Goal: Find specific page/section: Find specific page/section

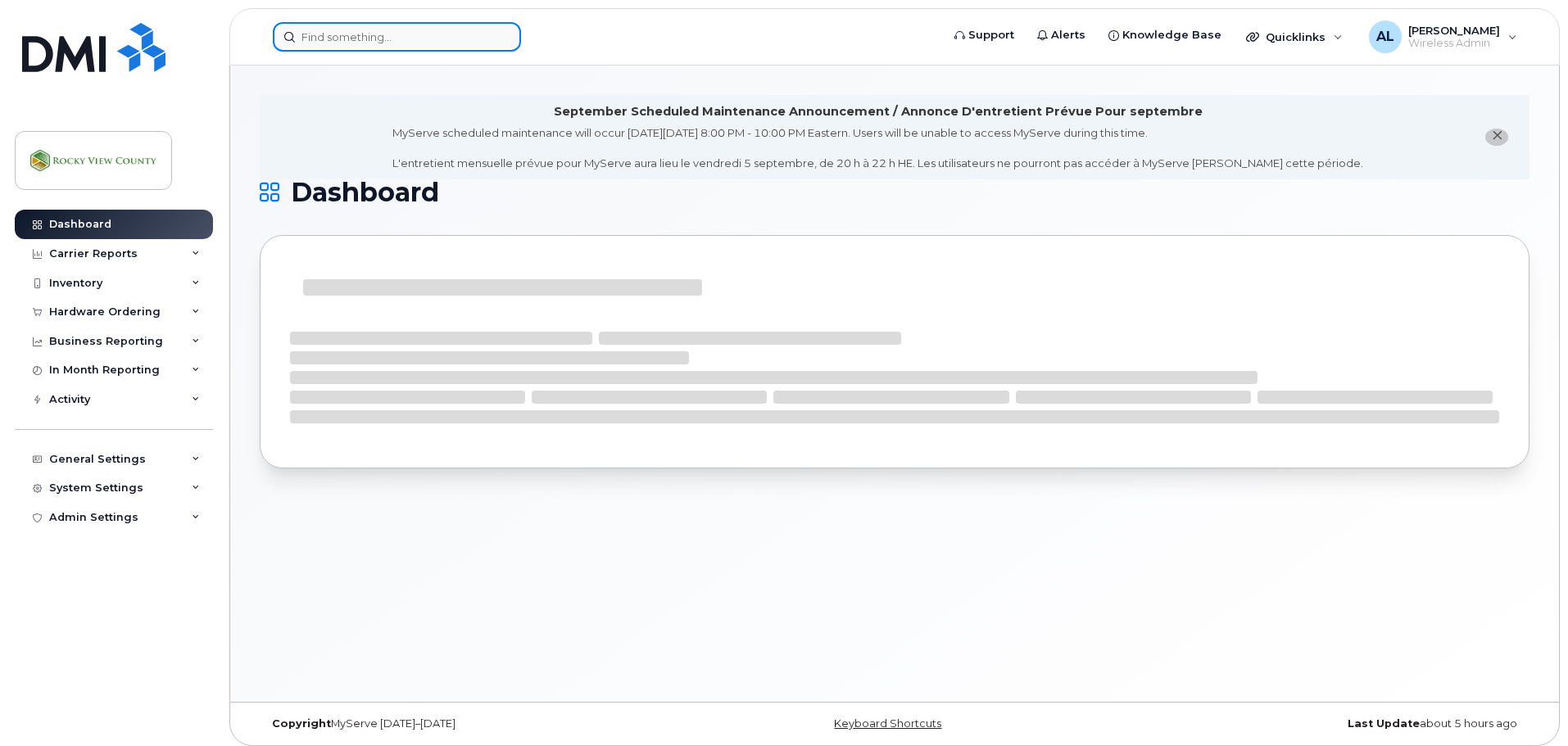
click at [467, 43] on input at bounding box center [397, 37] width 248 height 29
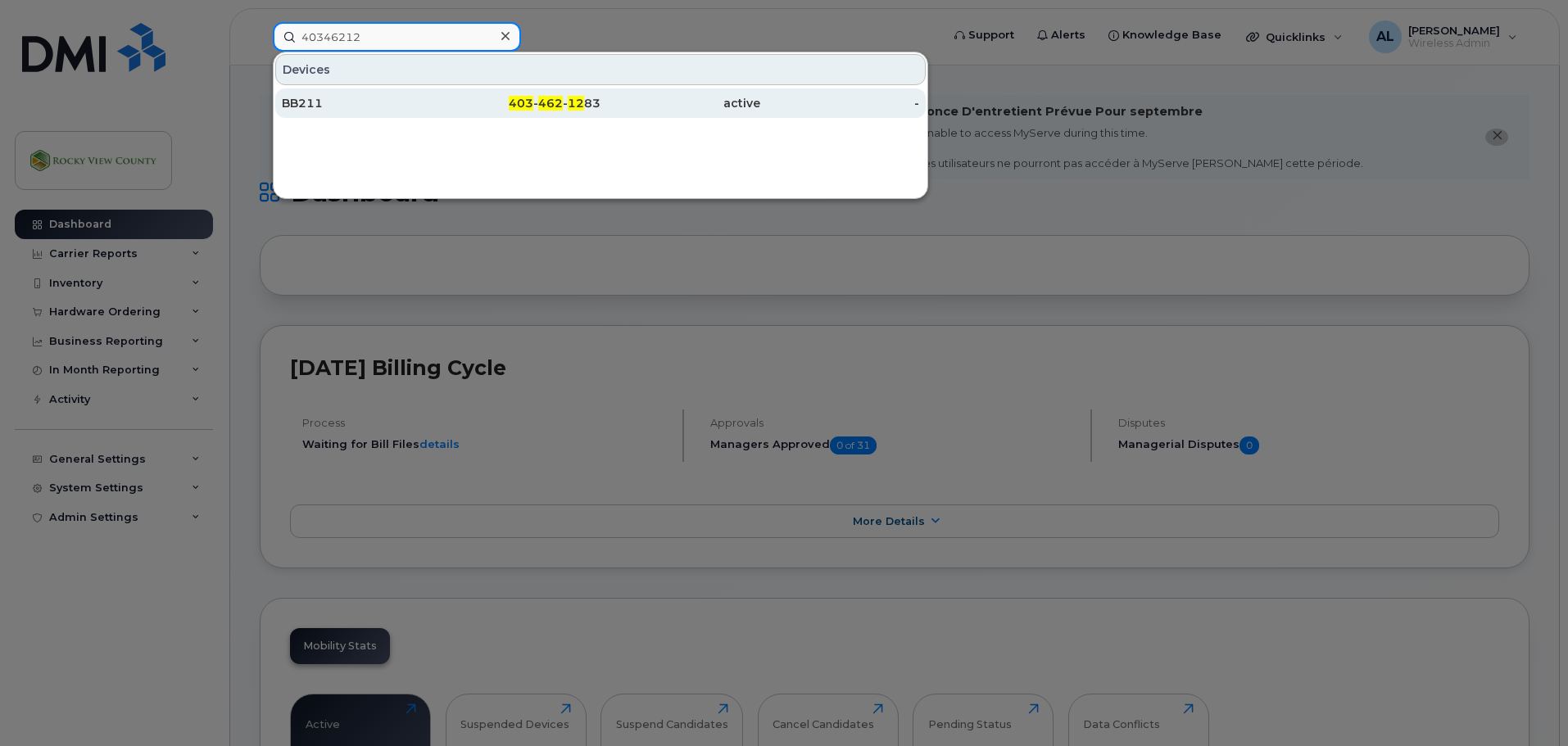
type input "40346212"
click at [337, 94] on div "BB211" at bounding box center [361, 103] width 160 height 29
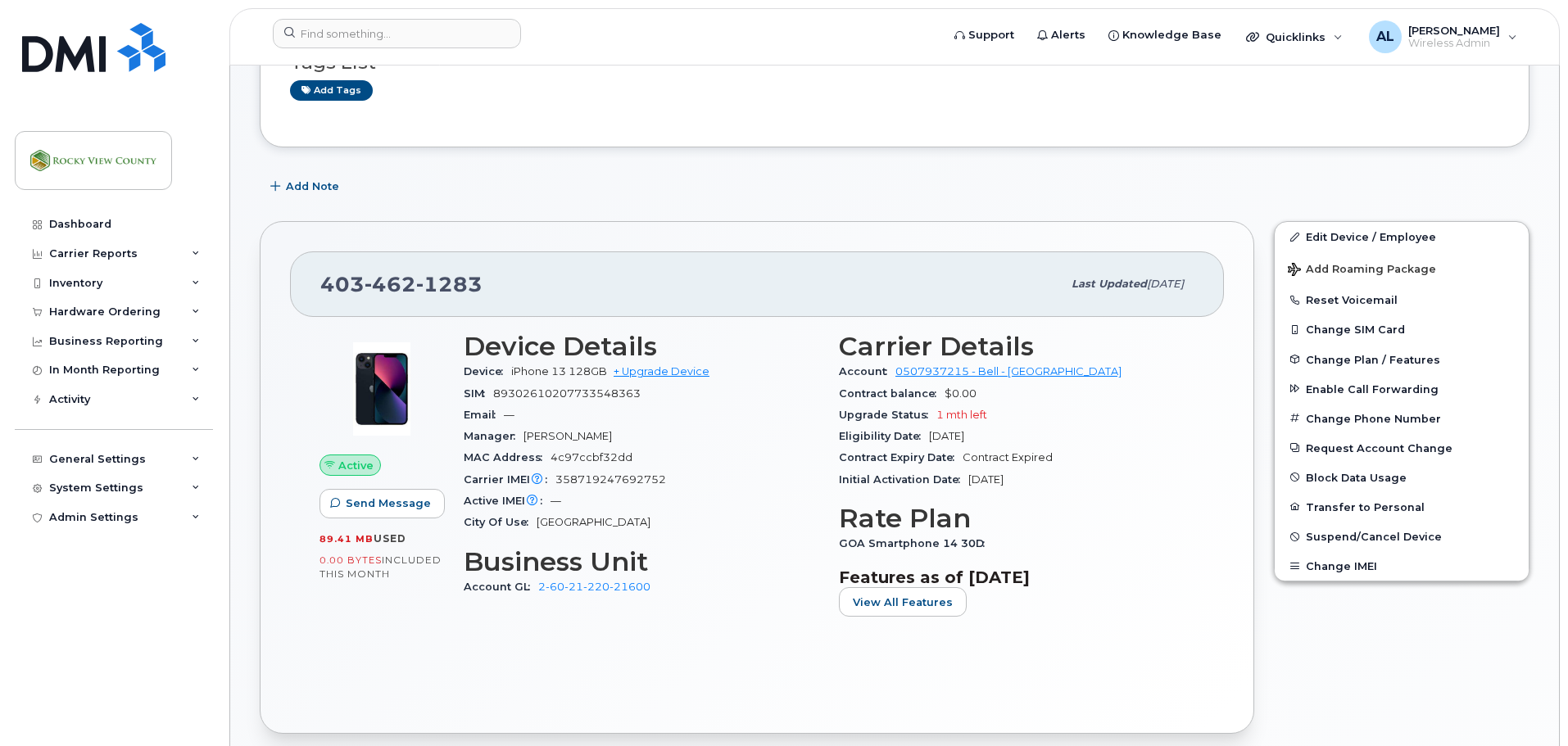
scroll to position [247, 0]
drag, startPoint x: 662, startPoint y: 597, endPoint x: 539, endPoint y: 598, distance: 123.0
click at [539, 598] on div "Account GL 2-60-21-220-21600" at bounding box center [641, 588] width 355 height 21
copy link "2-60-21-220-21600"
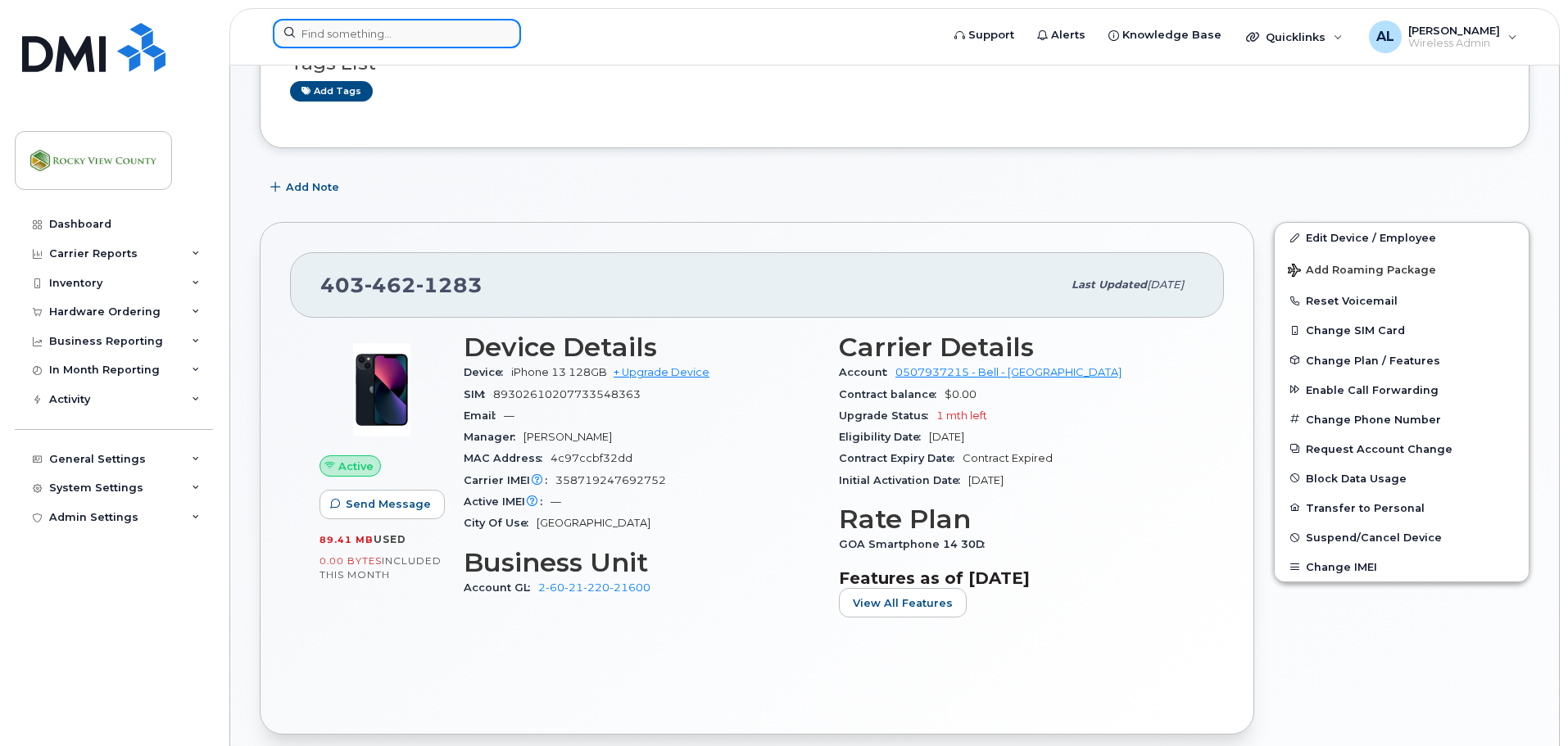
click at [438, 45] on input at bounding box center [397, 33] width 248 height 29
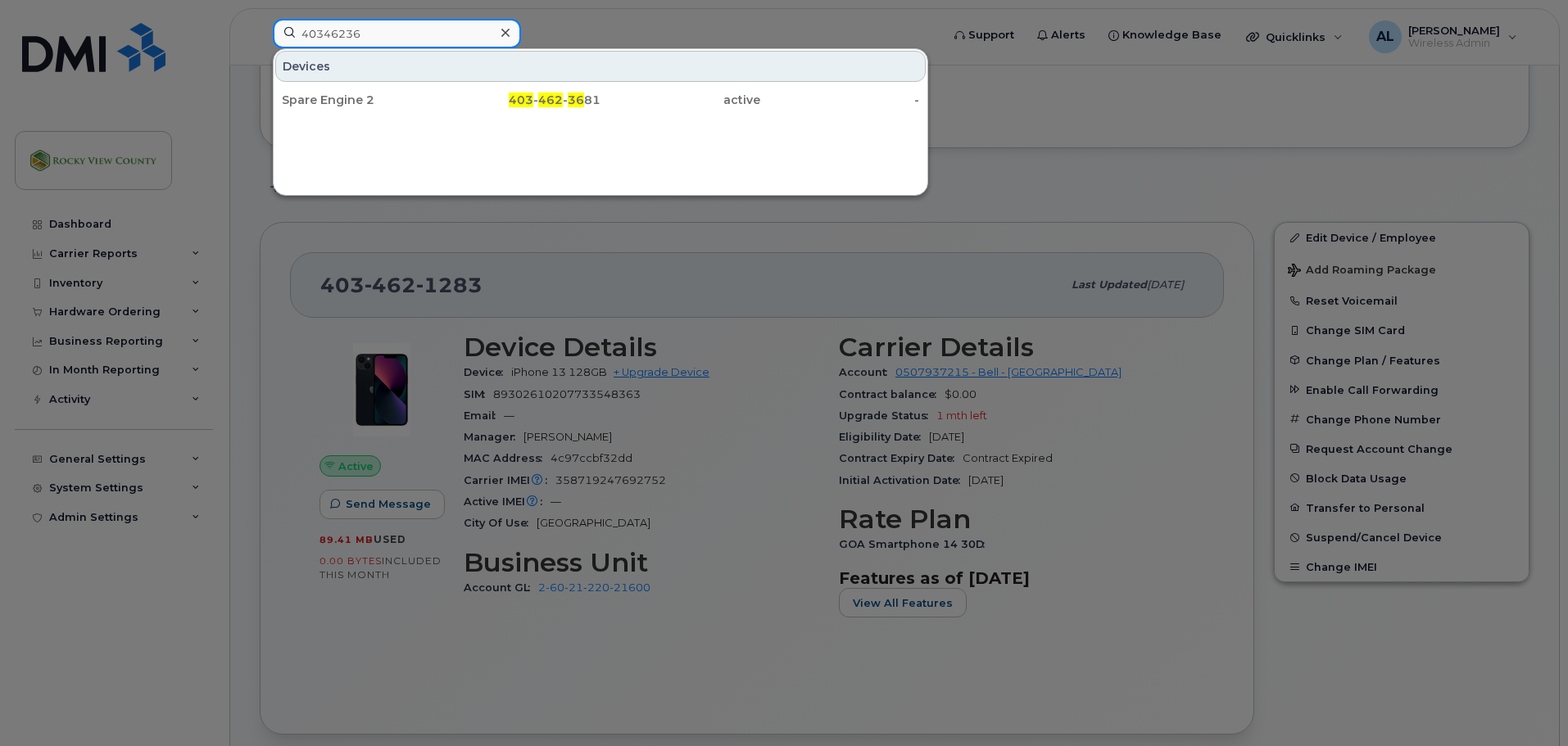
type input "40346236"
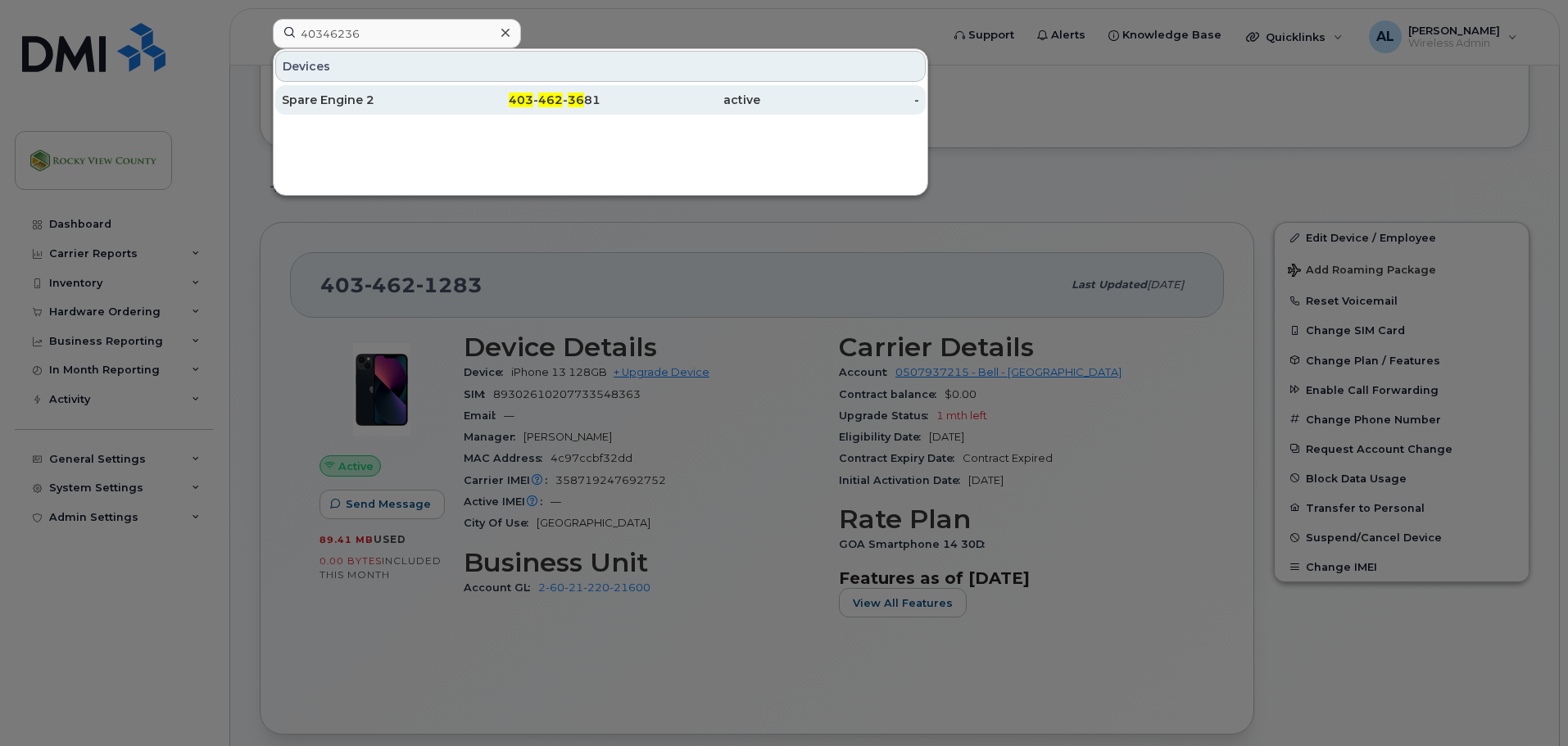
click at [352, 101] on div "Spare Engine 2" at bounding box center [361, 100] width 160 height 16
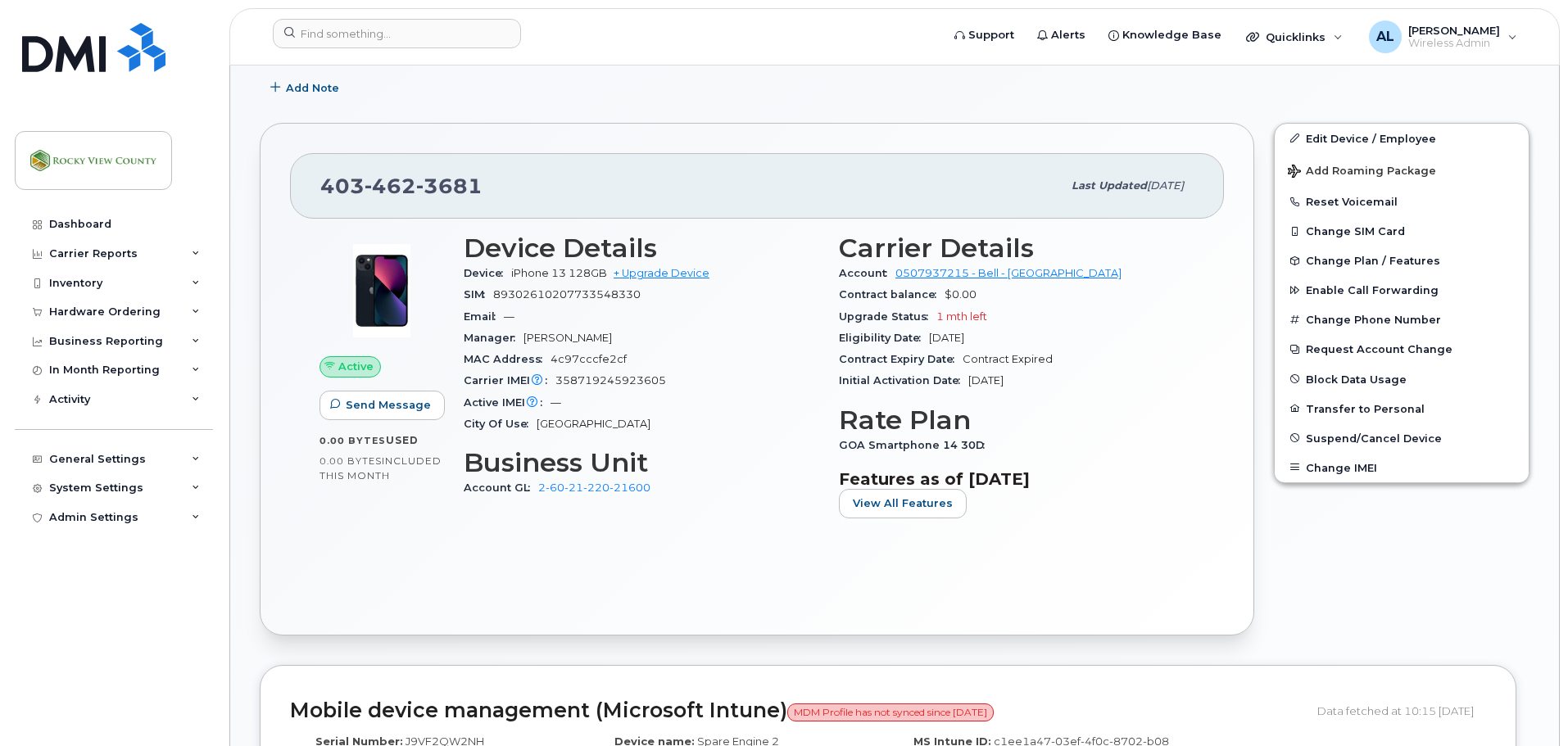
scroll to position [410, 0]
drag, startPoint x: 659, startPoint y: 489, endPoint x: 541, endPoint y: 489, distance: 118.0
click at [541, 489] on div "Account GL 2-60-21-220-21600" at bounding box center [641, 487] width 355 height 21
copy link "2-60-21-220-21600"
drag, startPoint x: 481, startPoint y: 184, endPoint x: 316, endPoint y: 184, distance: 165.0
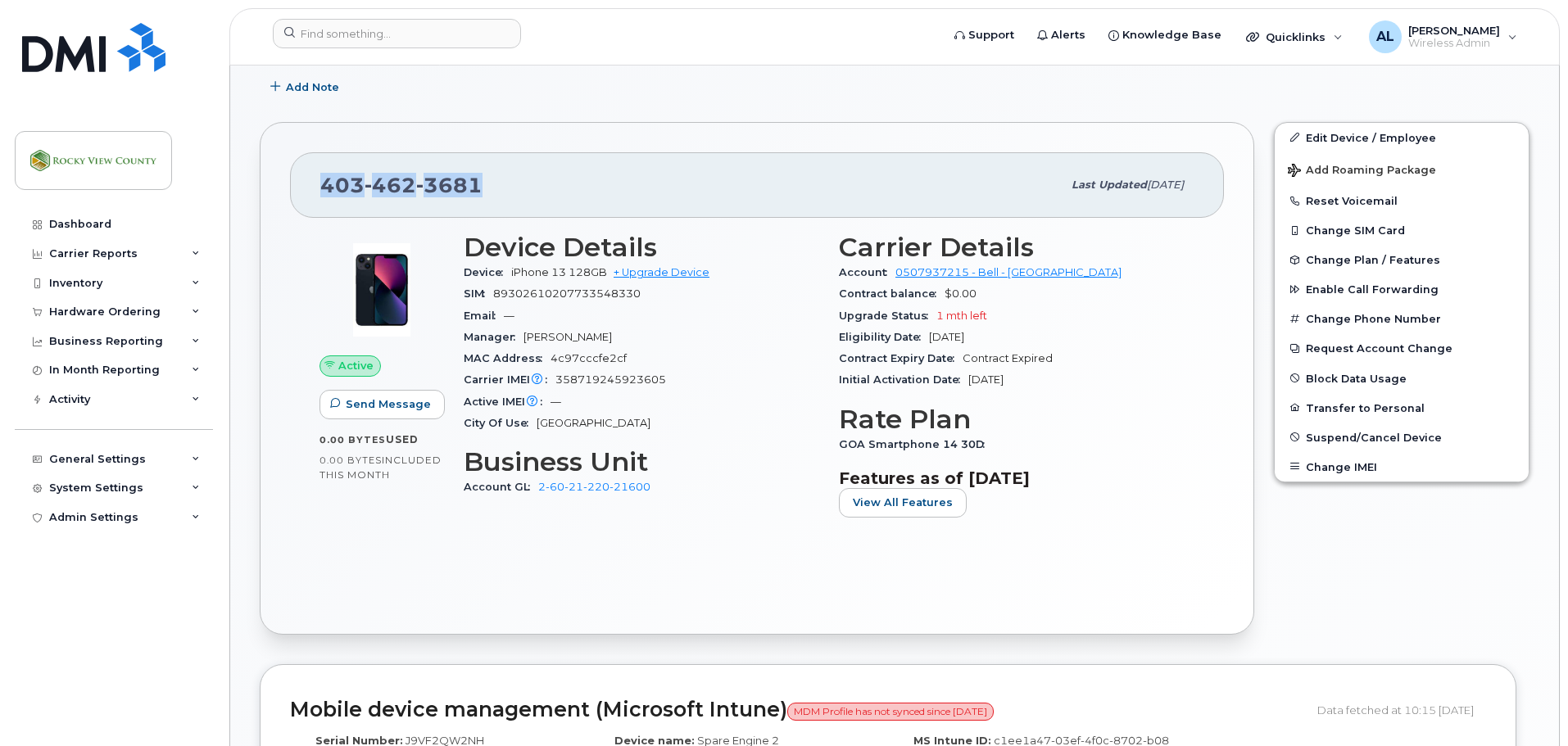
click at [316, 184] on div "403 462 3681 Last updated Jul 14, 2025" at bounding box center [756, 185] width 934 height 66
copy span "403 462 3681"
drag, startPoint x: 653, startPoint y: 489, endPoint x: 538, endPoint y: 491, distance: 115.0
click at [538, 491] on div "Account GL 2-60-21-220-21600" at bounding box center [641, 487] width 355 height 21
copy link "2-60-21-220-21600"
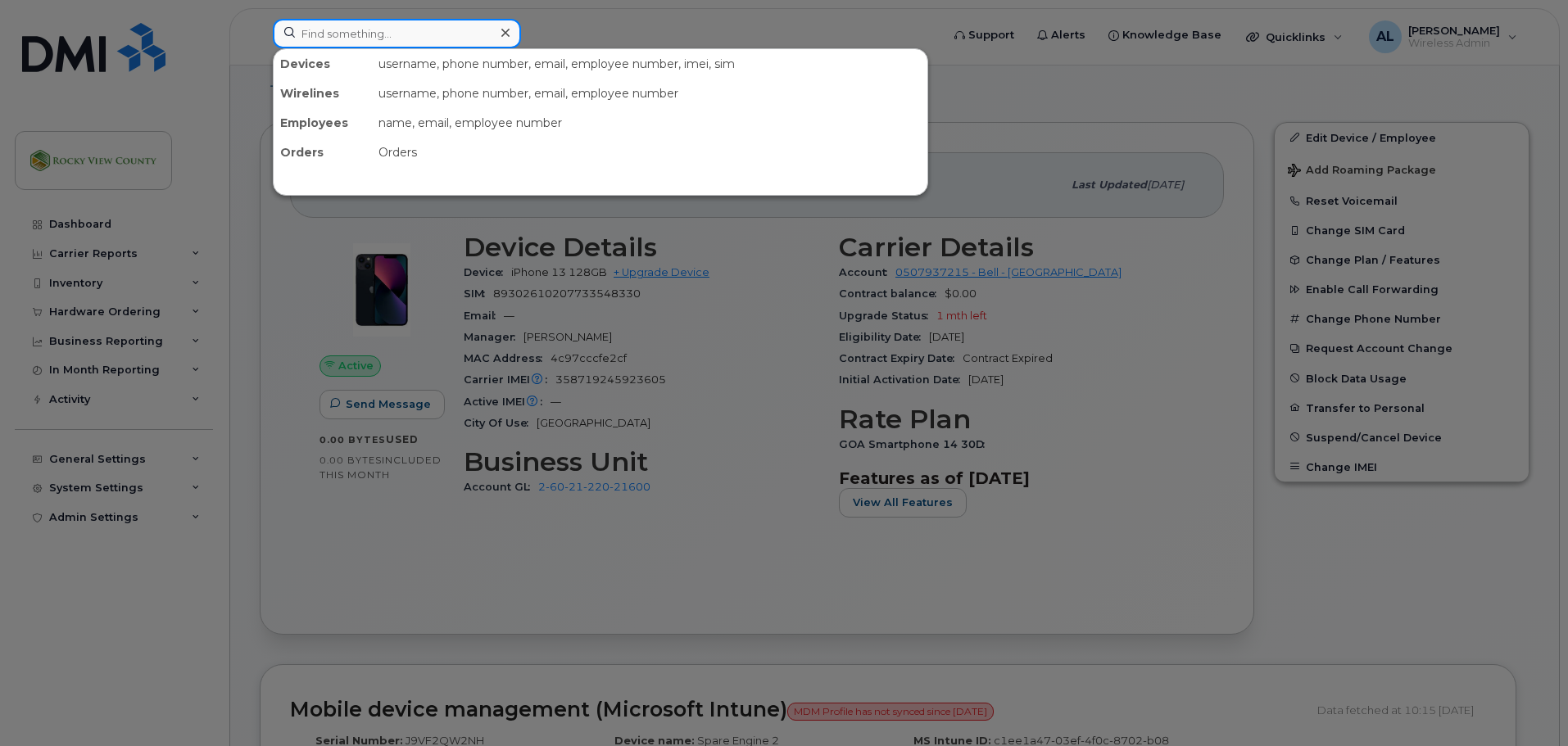
click at [301, 29] on input at bounding box center [397, 33] width 248 height 29
paste input "5874398564"
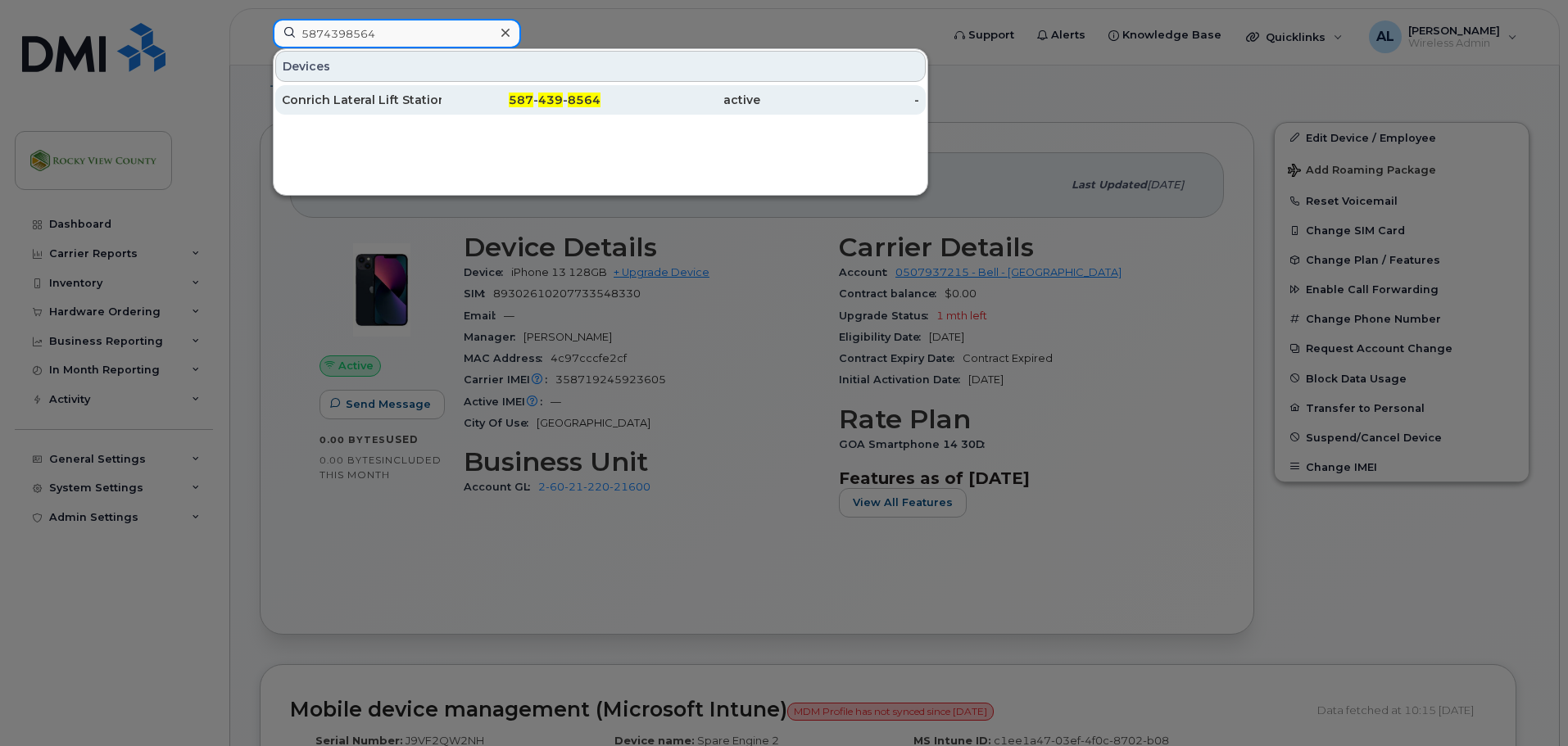
type input "5874398564"
click at [374, 110] on div "Conrich Lateral Lift Station" at bounding box center [361, 100] width 160 height 29
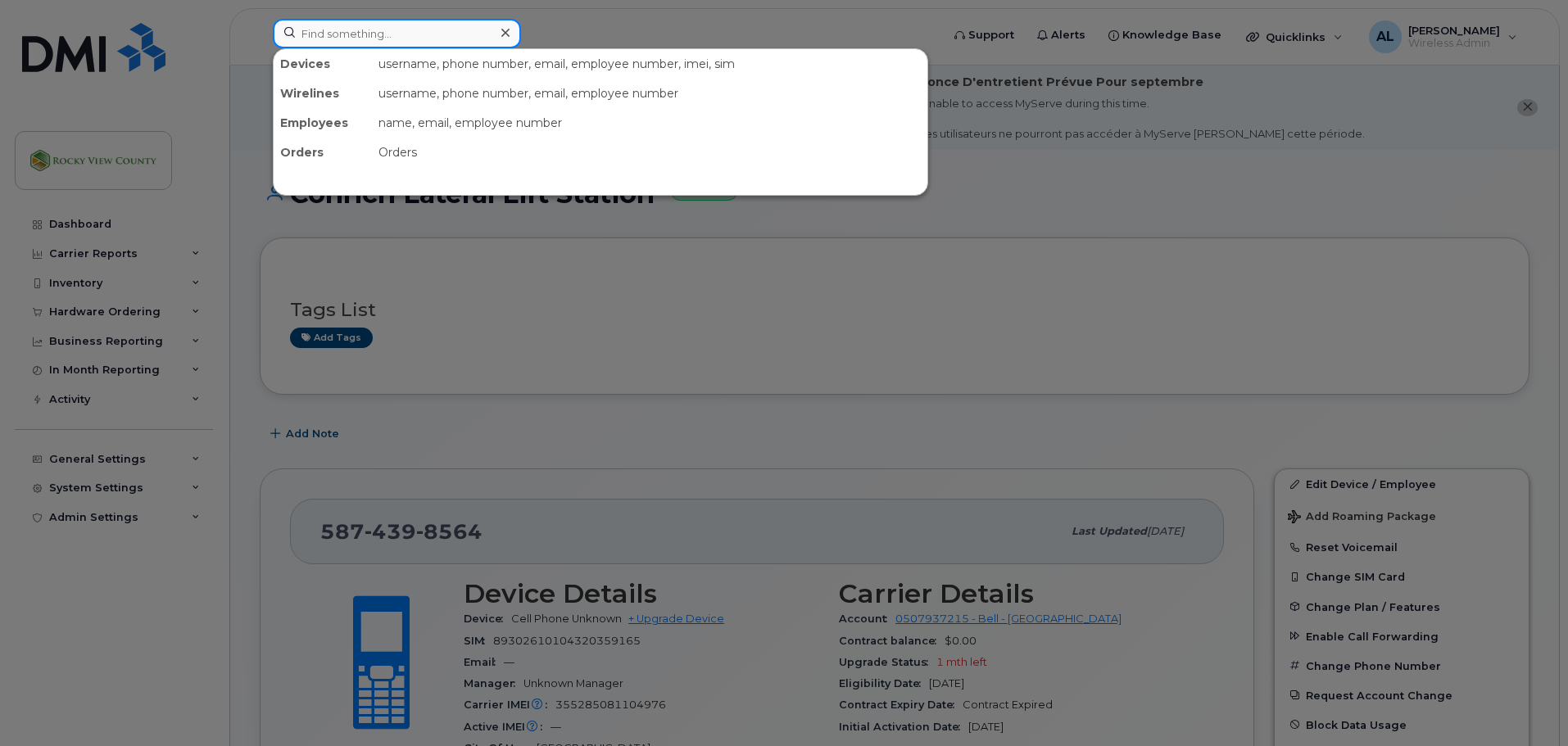
click at [317, 29] on input at bounding box center [397, 33] width 248 height 29
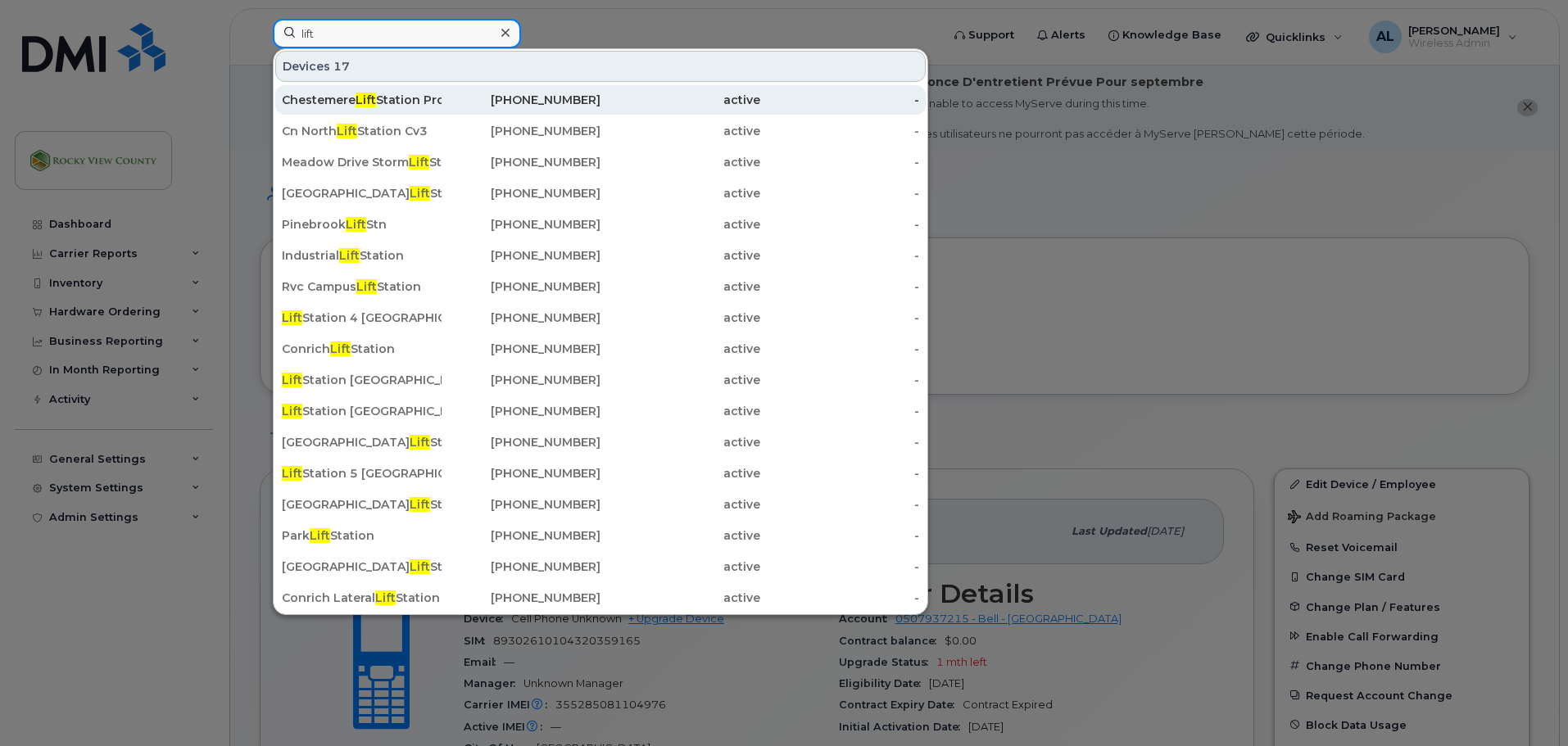
type input "lift"
click at [332, 102] on div "Chestemere Lift Station Pro Talk" at bounding box center [361, 100] width 160 height 16
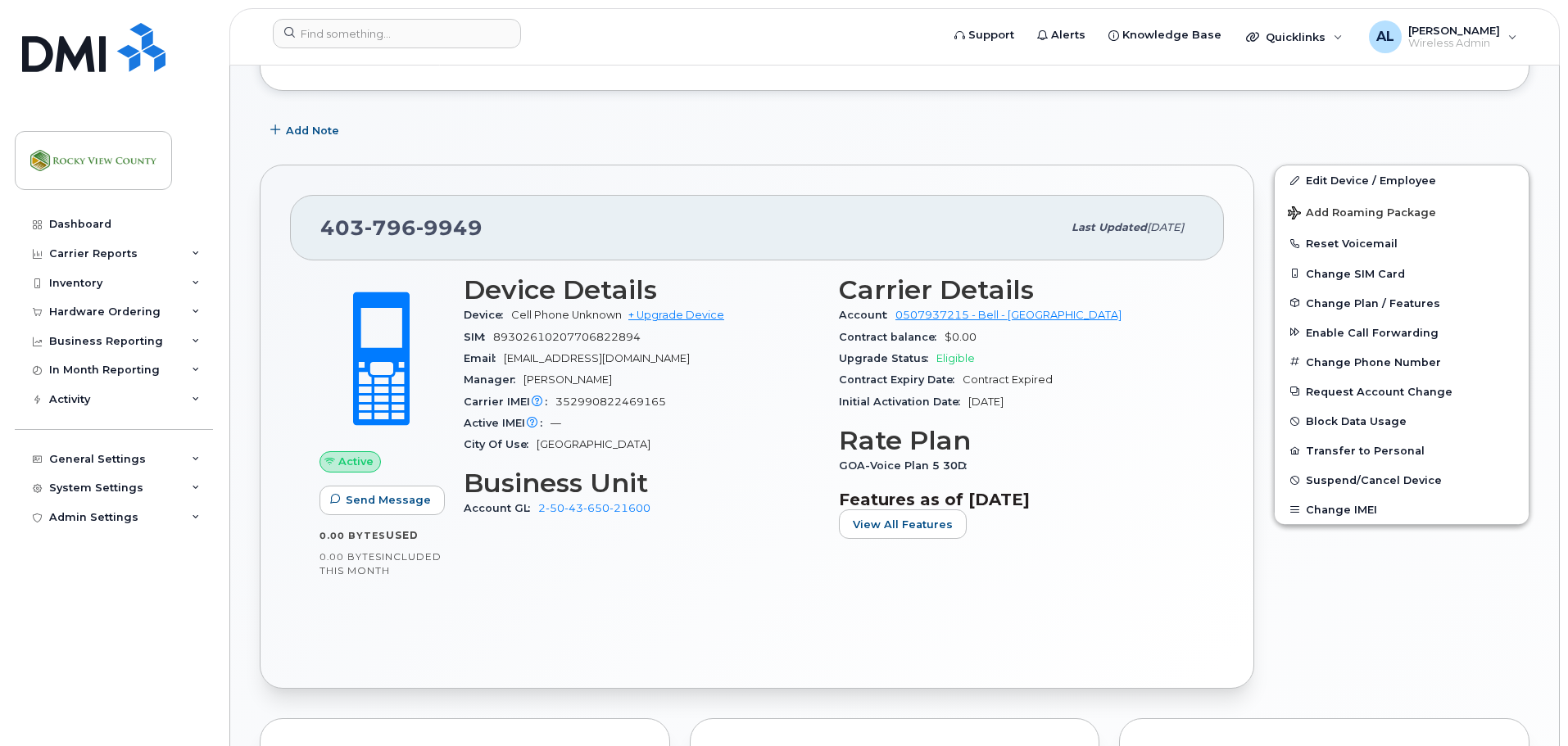
scroll to position [491, 0]
drag, startPoint x: 656, startPoint y: 513, endPoint x: 538, endPoint y: 503, distance: 118.4
click at [538, 503] on div "Account GL 2-50-43-650-21600" at bounding box center [641, 508] width 355 height 21
copy link "2-50-43-650-21600"
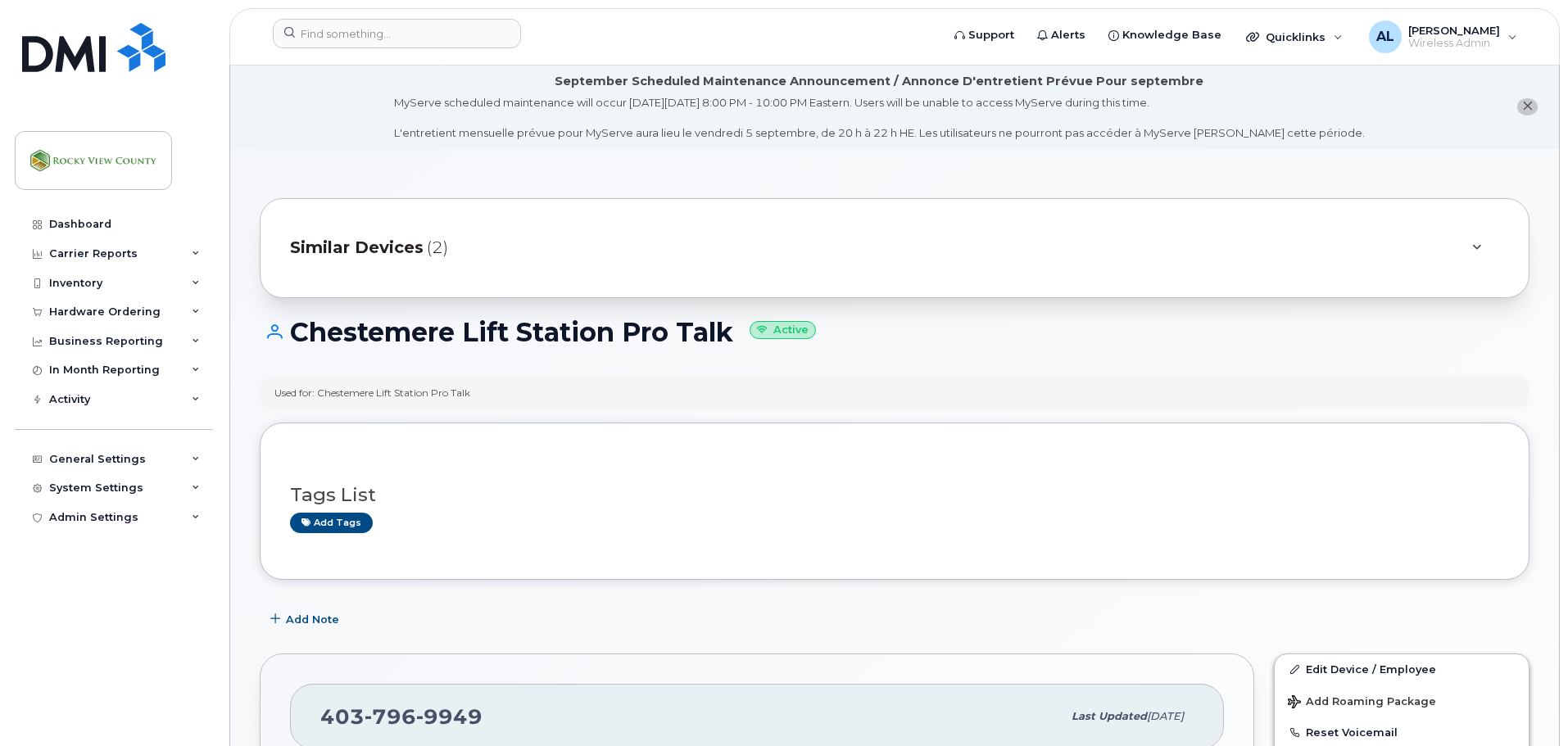
scroll to position [0, 0]
click at [410, 40] on input at bounding box center [397, 33] width 248 height 29
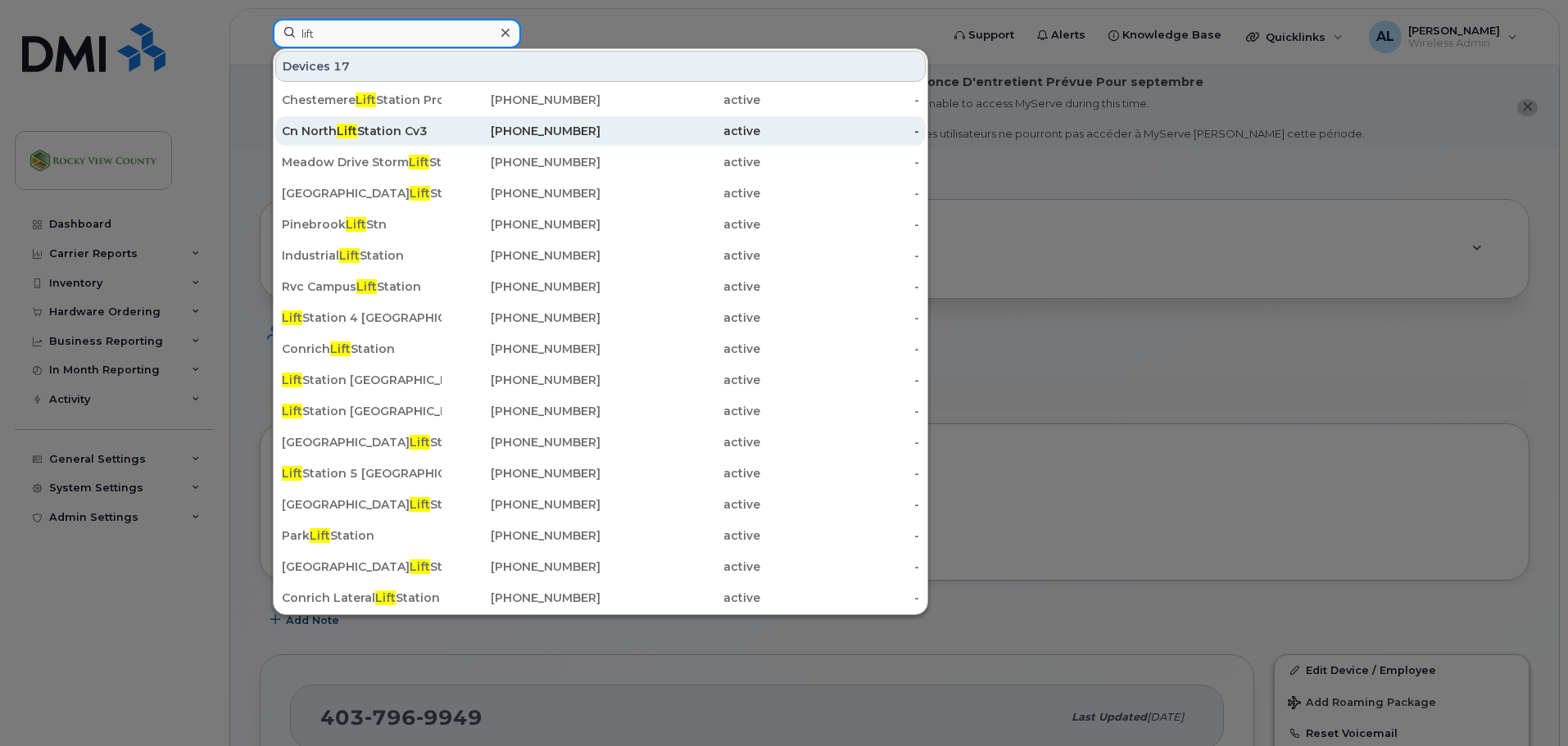
type input "lift"
click at [381, 137] on div "Cn North Lift Station Cv3" at bounding box center [361, 131] width 160 height 16
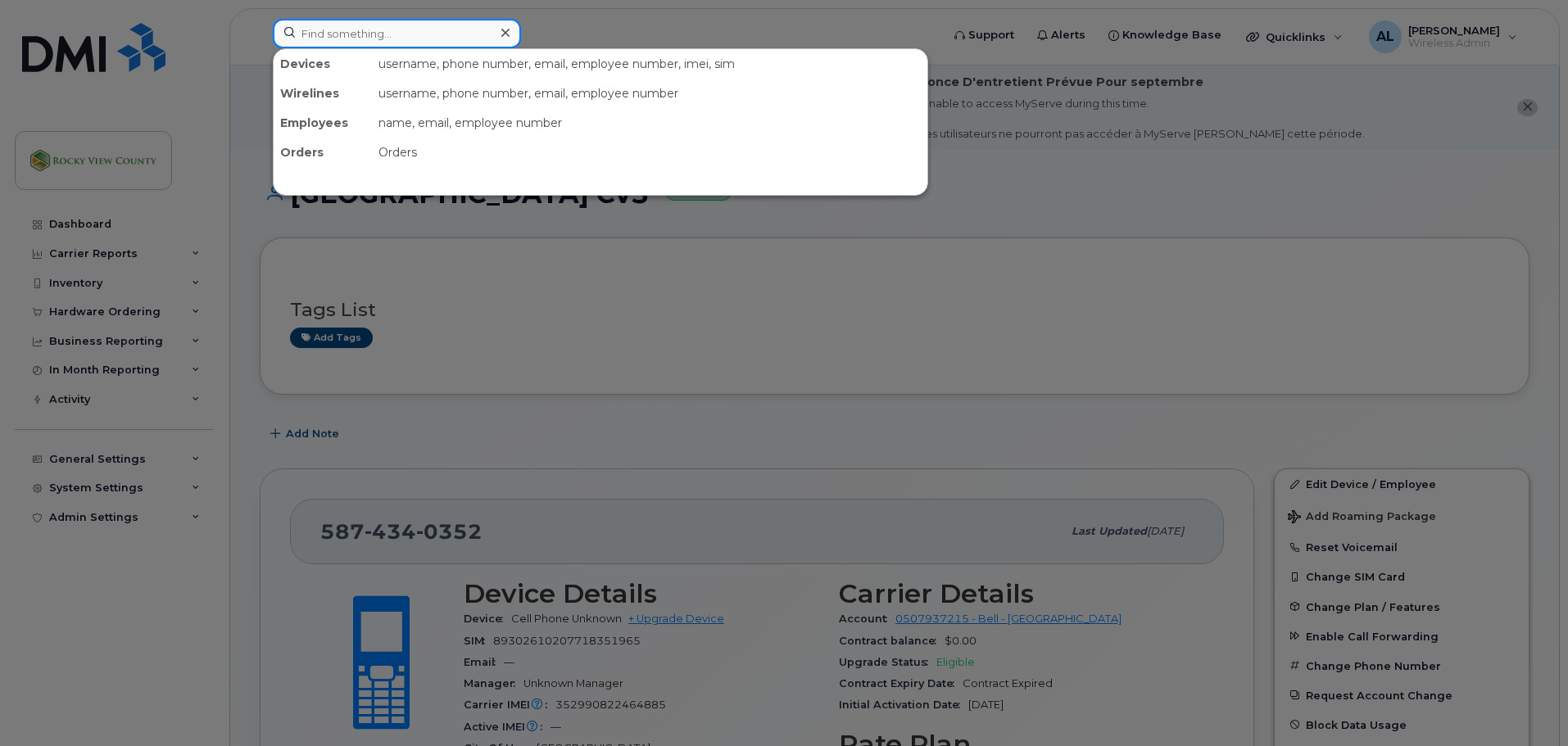
click at [384, 35] on input at bounding box center [397, 33] width 248 height 29
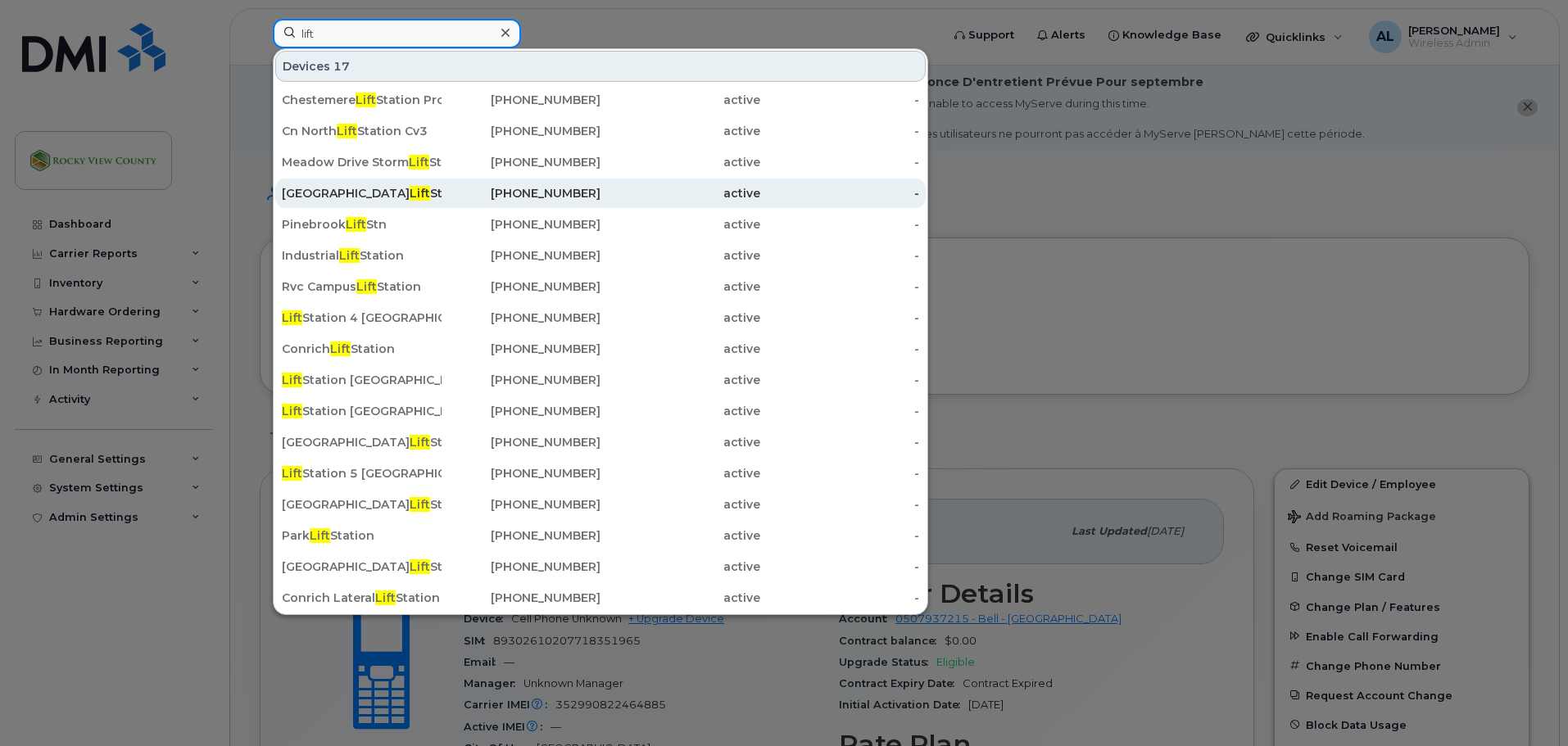
type input "lift"
click at [345, 195] on div "[GEOGRAPHIC_DATA]: [STREET_ADDRESS]" at bounding box center [361, 193] width 160 height 16
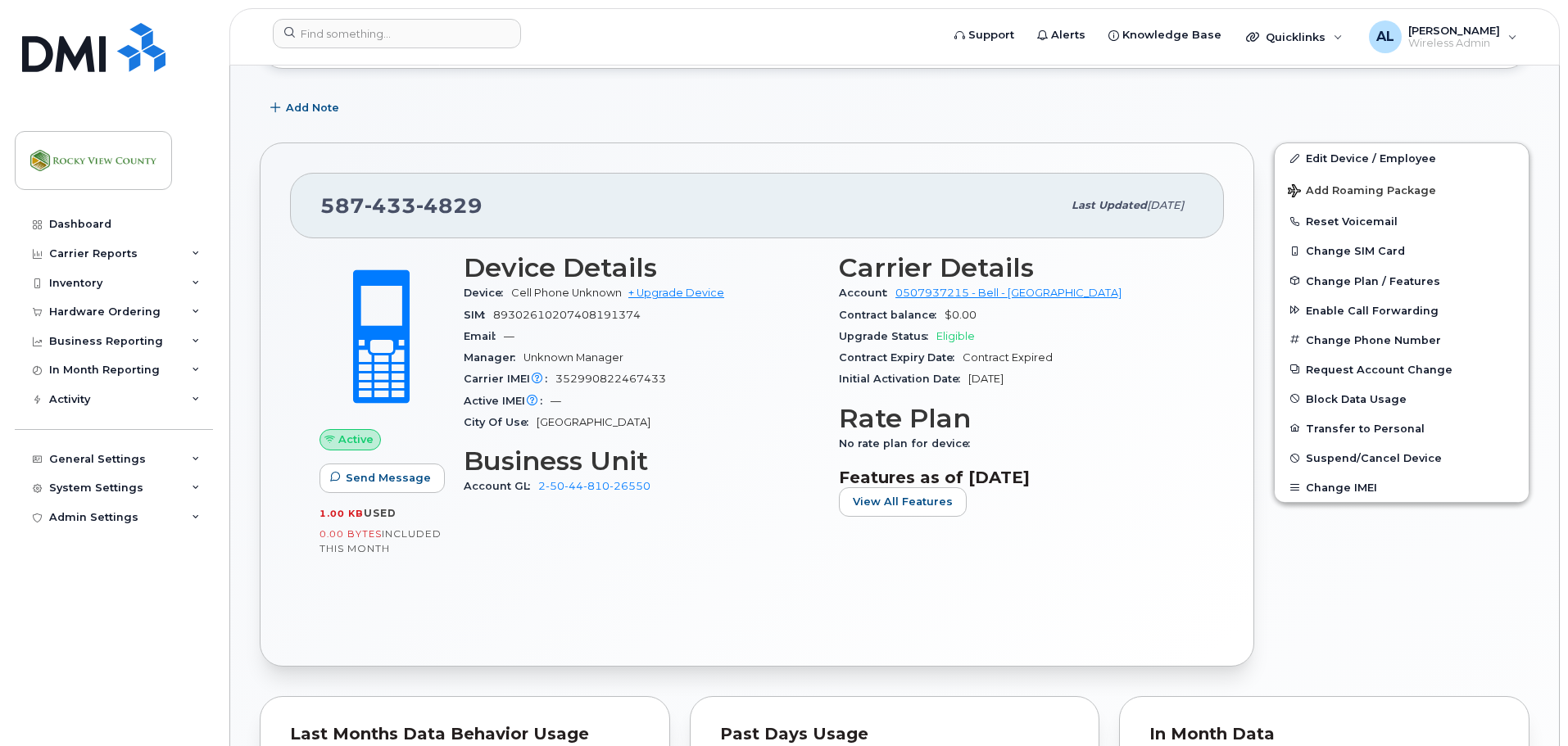
scroll to position [326, 0]
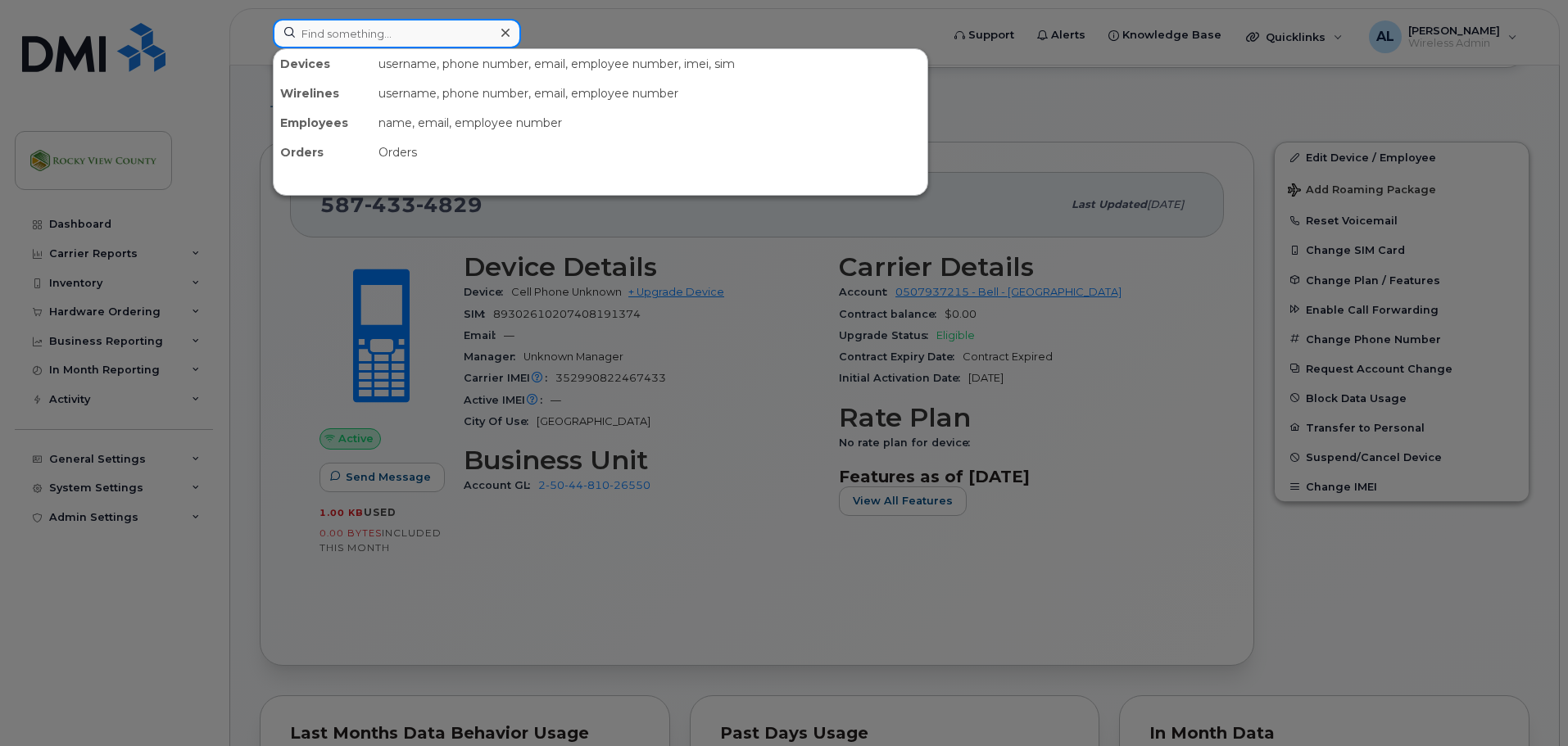
click at [430, 29] on input at bounding box center [397, 33] width 248 height 29
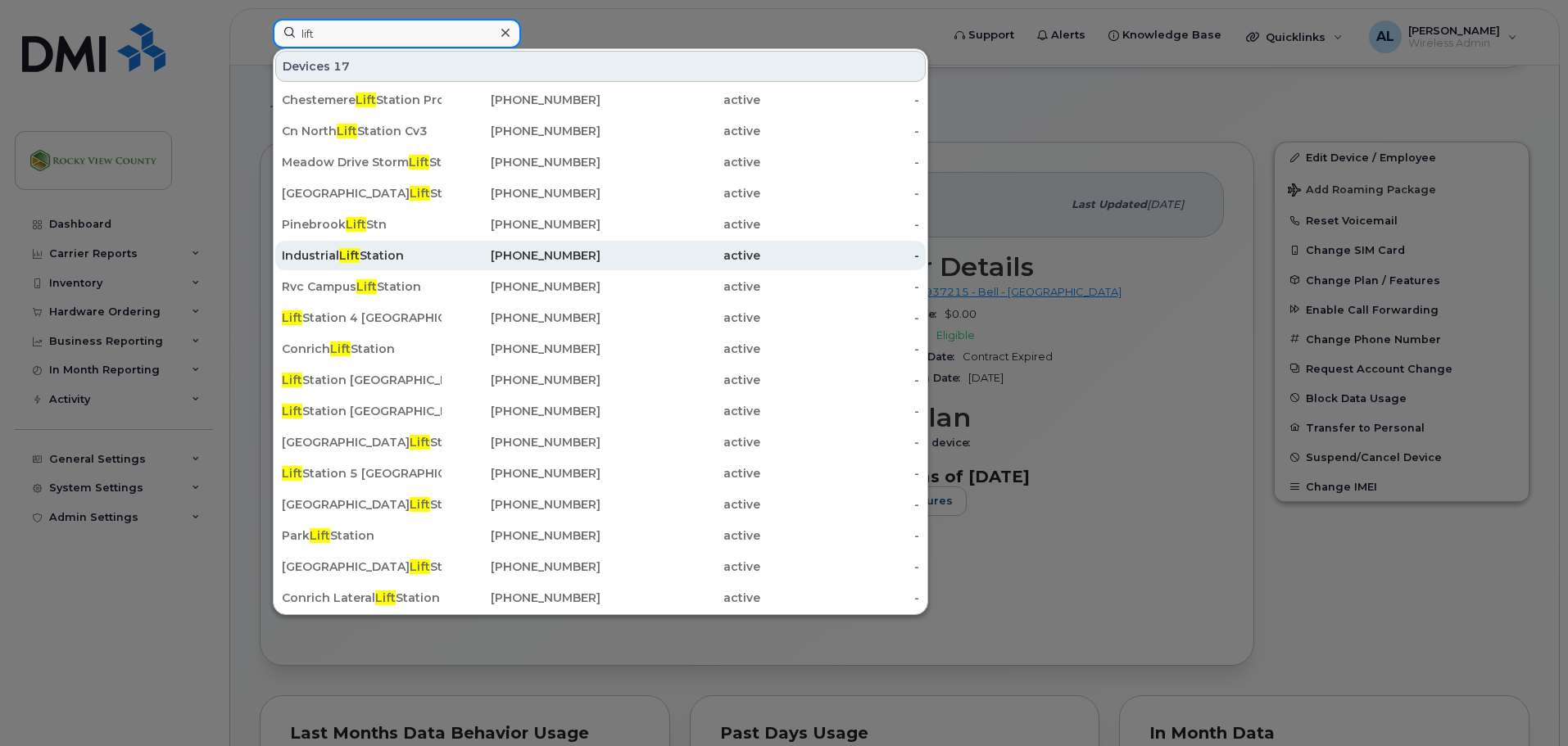
type input "lift"
click at [358, 260] on span "Lift" at bounding box center [349, 255] width 20 height 15
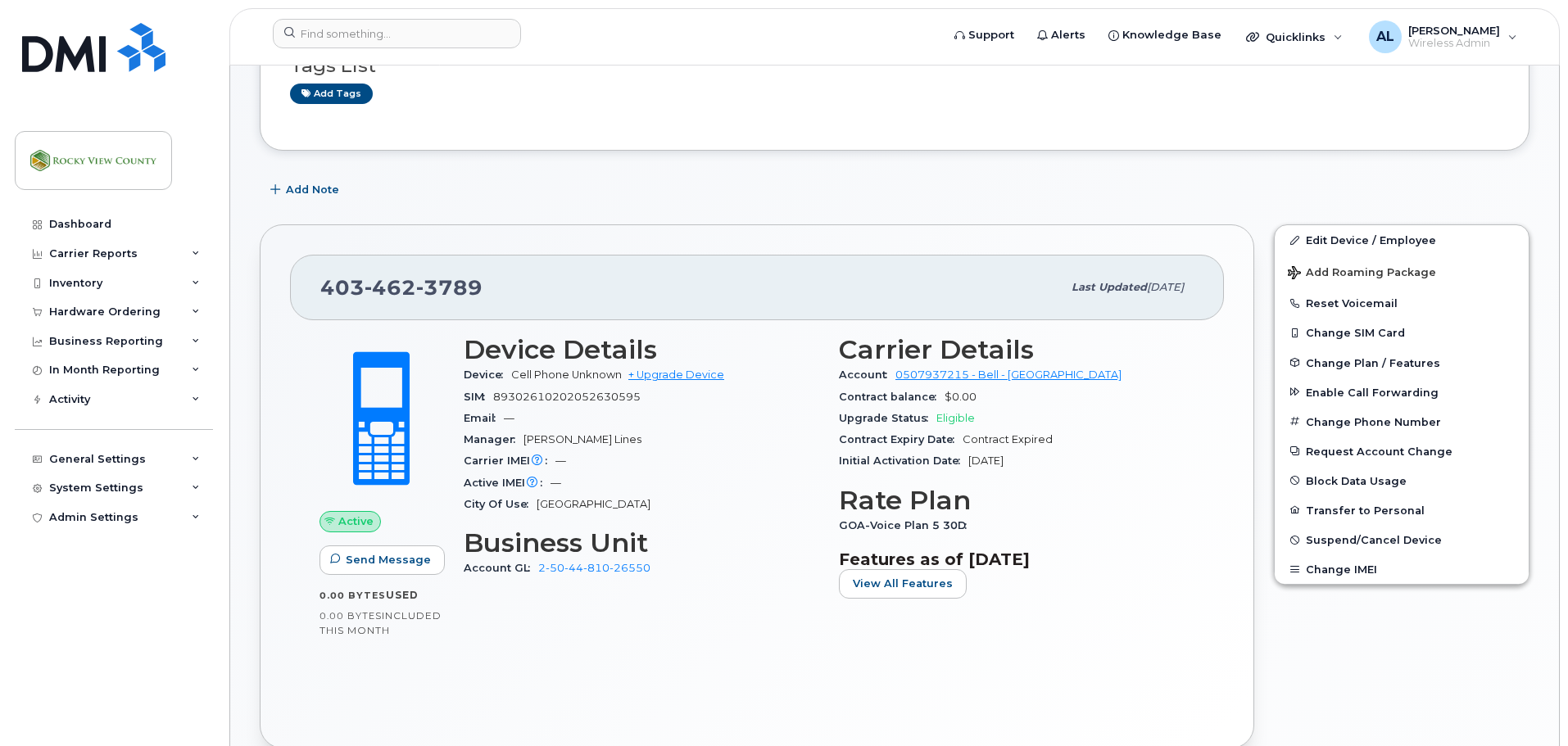
scroll to position [245, 0]
drag, startPoint x: 652, startPoint y: 568, endPoint x: 533, endPoint y: 572, distance: 119.1
click at [533, 572] on div "Account GL 2-50-44-810-26550" at bounding box center [641, 568] width 355 height 21
copy link "2-50-44-810-26550"
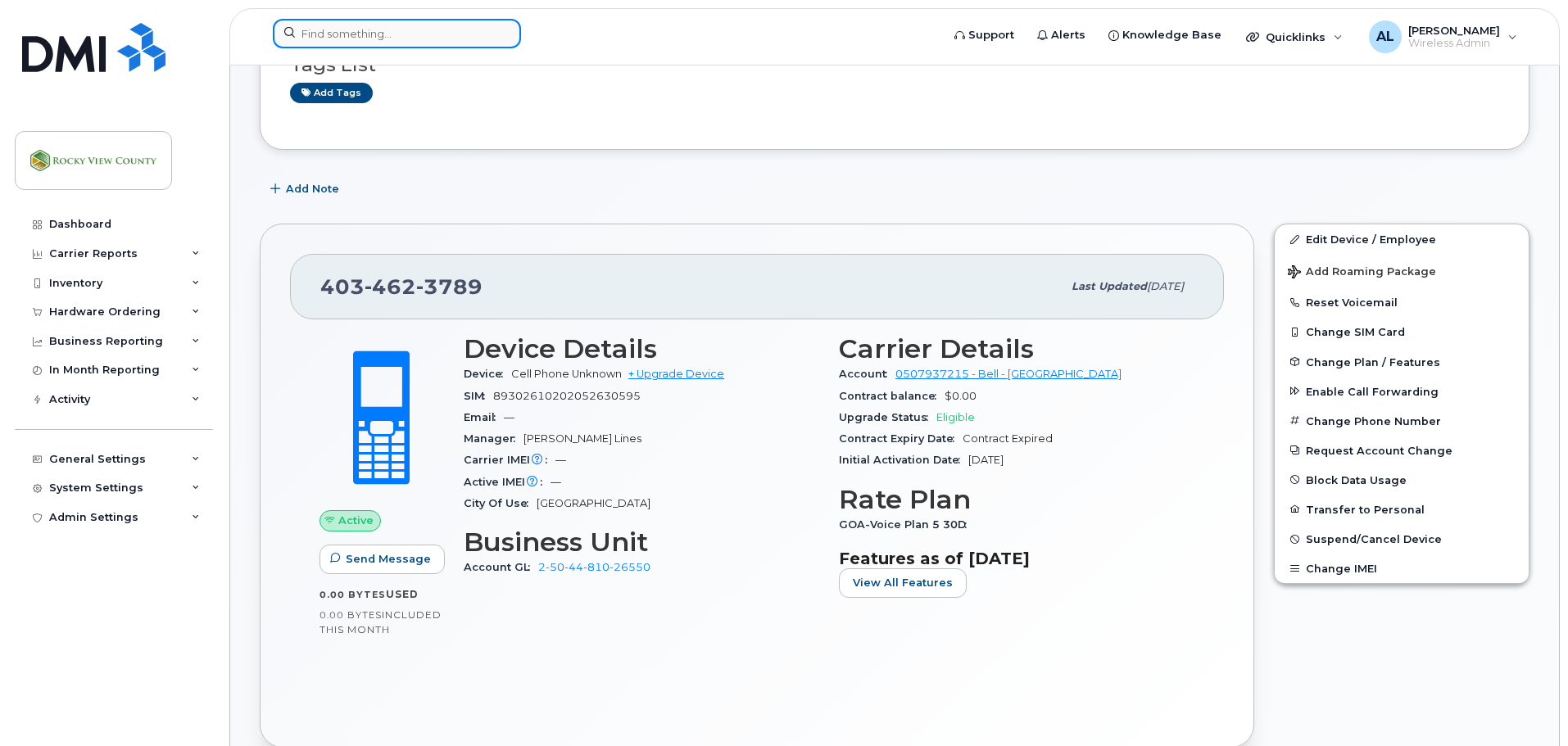
click at [422, 31] on input at bounding box center [397, 33] width 248 height 29
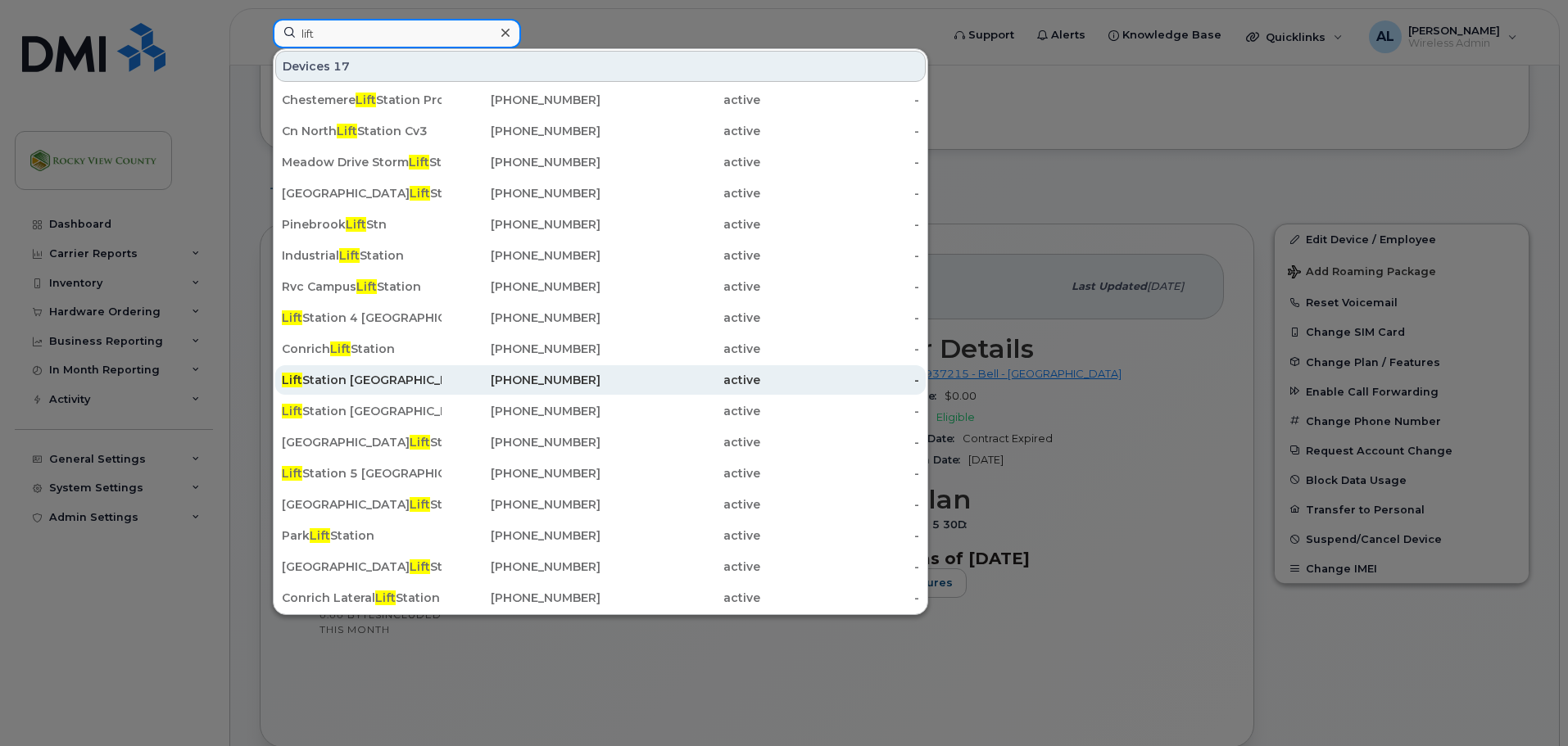
type input "lift"
click at [388, 385] on div "Lift Station 6 Elbow Valley ." at bounding box center [361, 380] width 160 height 16
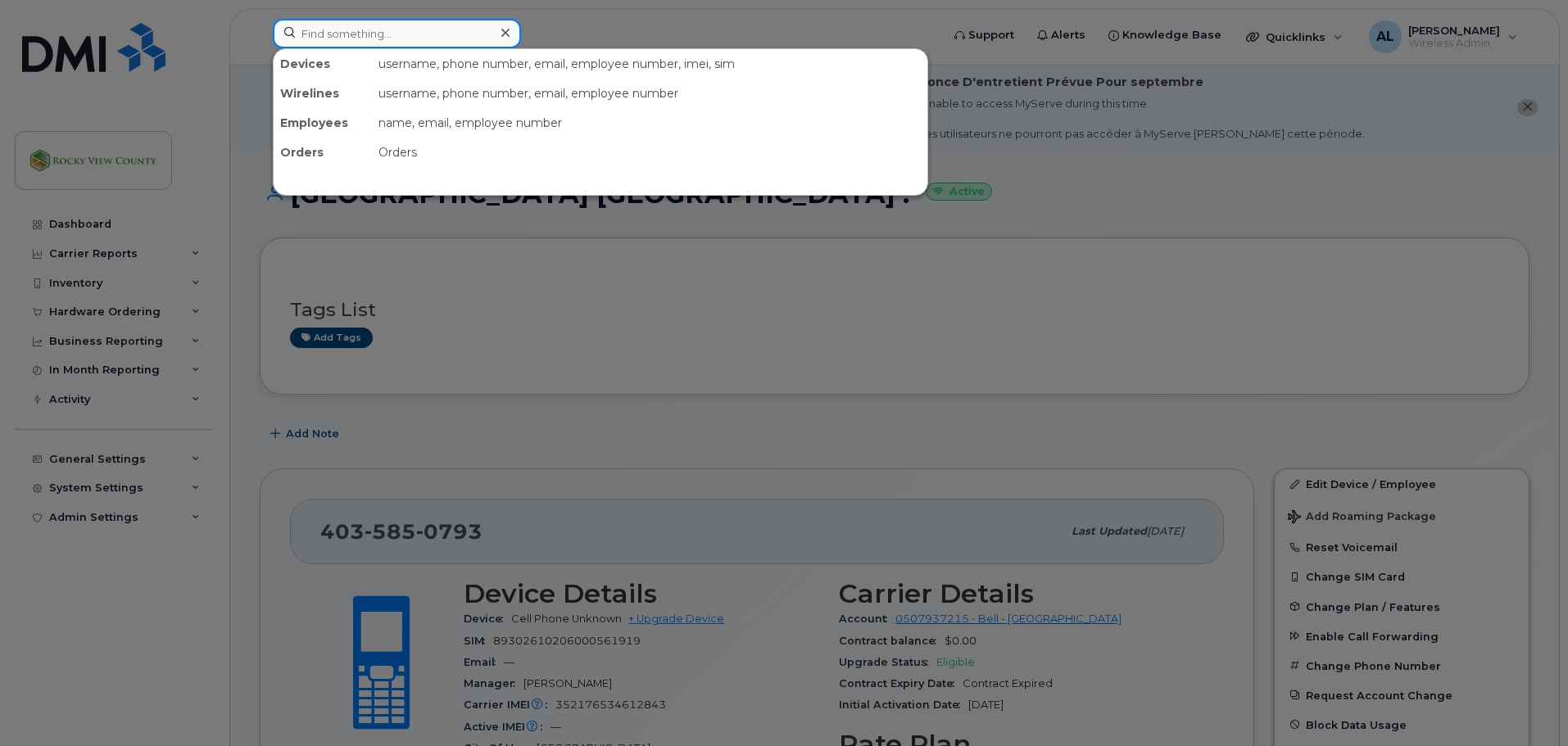
click at [348, 38] on input at bounding box center [397, 33] width 248 height 29
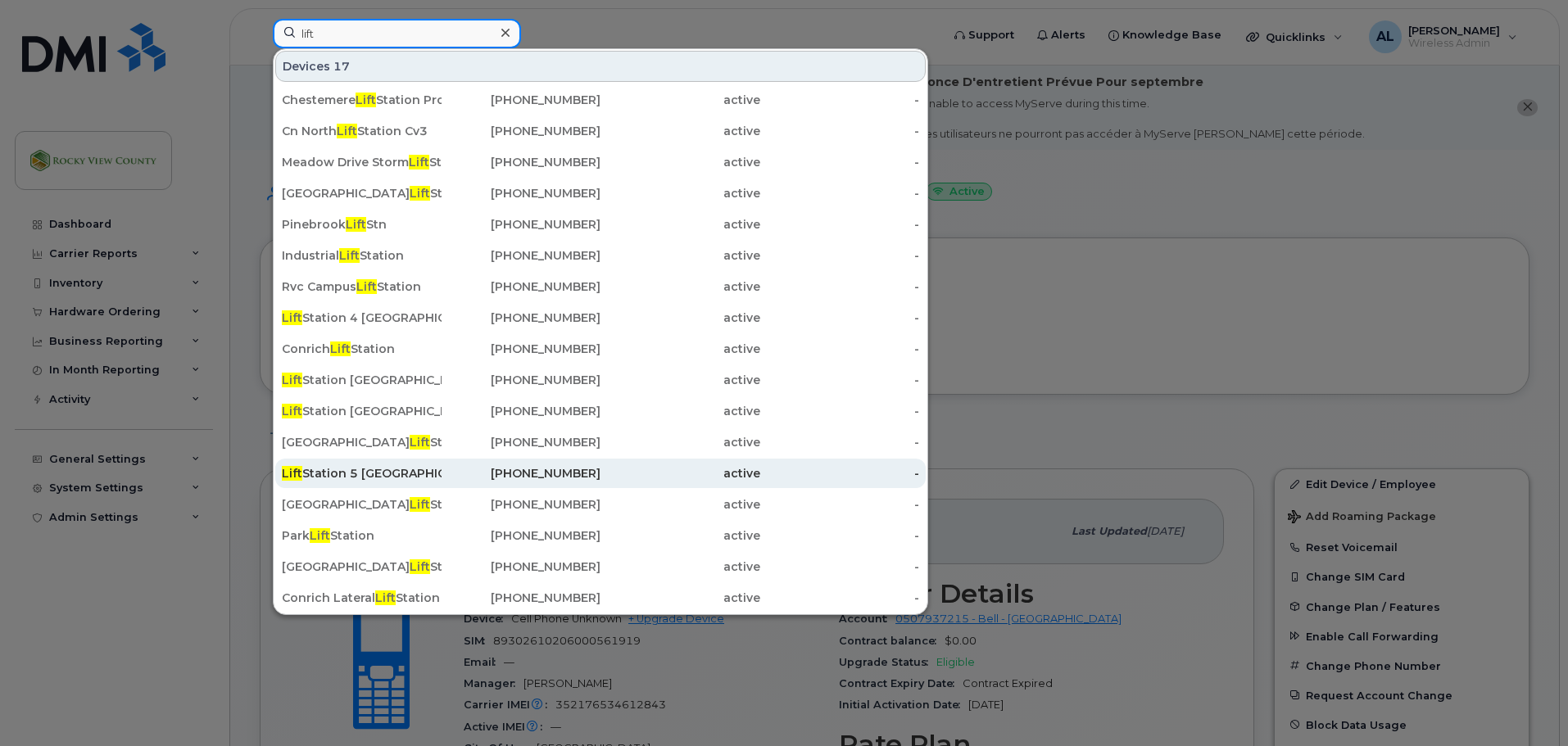
type input "lift"
click at [378, 479] on div "[GEOGRAPHIC_DATA] 5 [GEOGRAPHIC_DATA] ." at bounding box center [361, 473] width 160 height 16
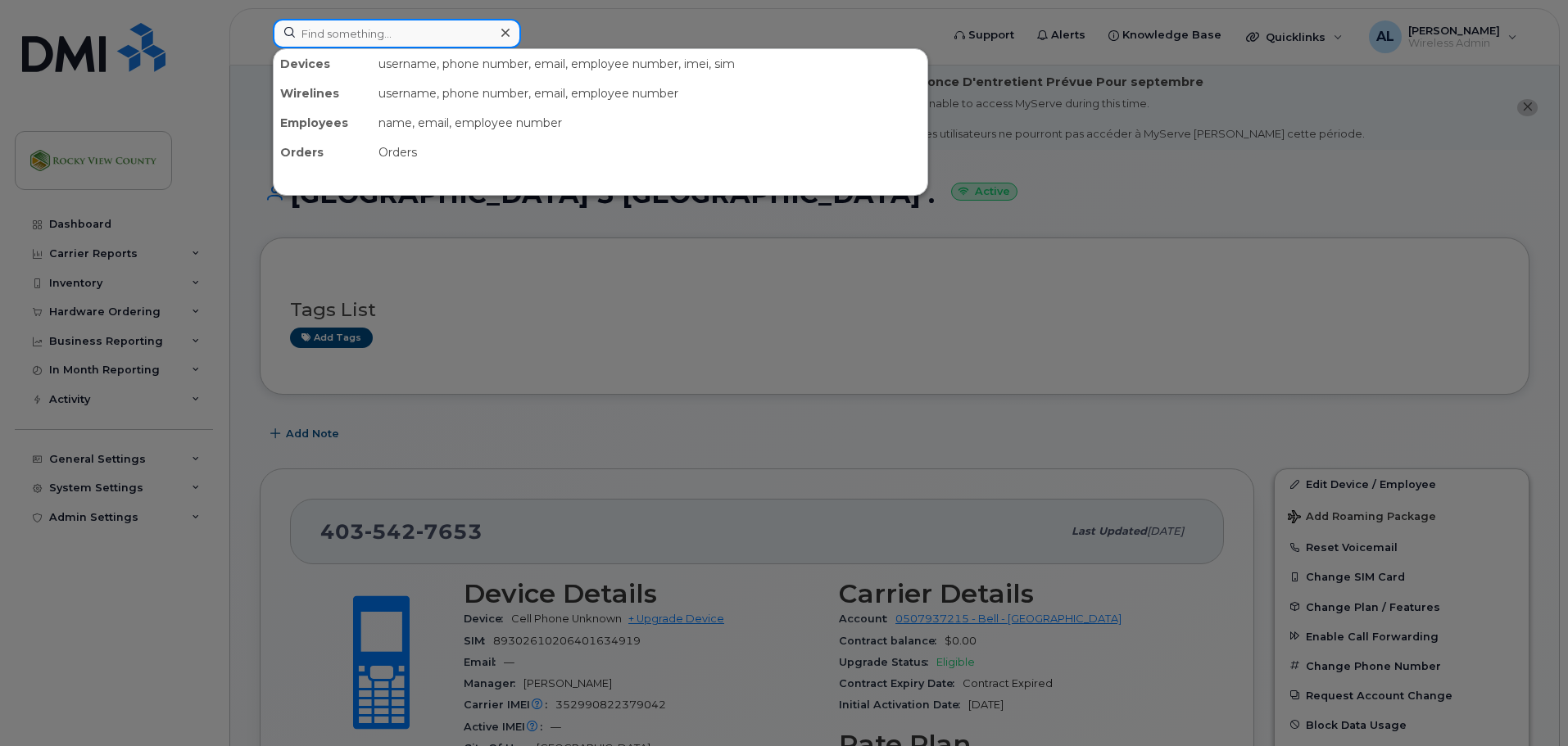
click at [374, 46] on input at bounding box center [397, 33] width 248 height 29
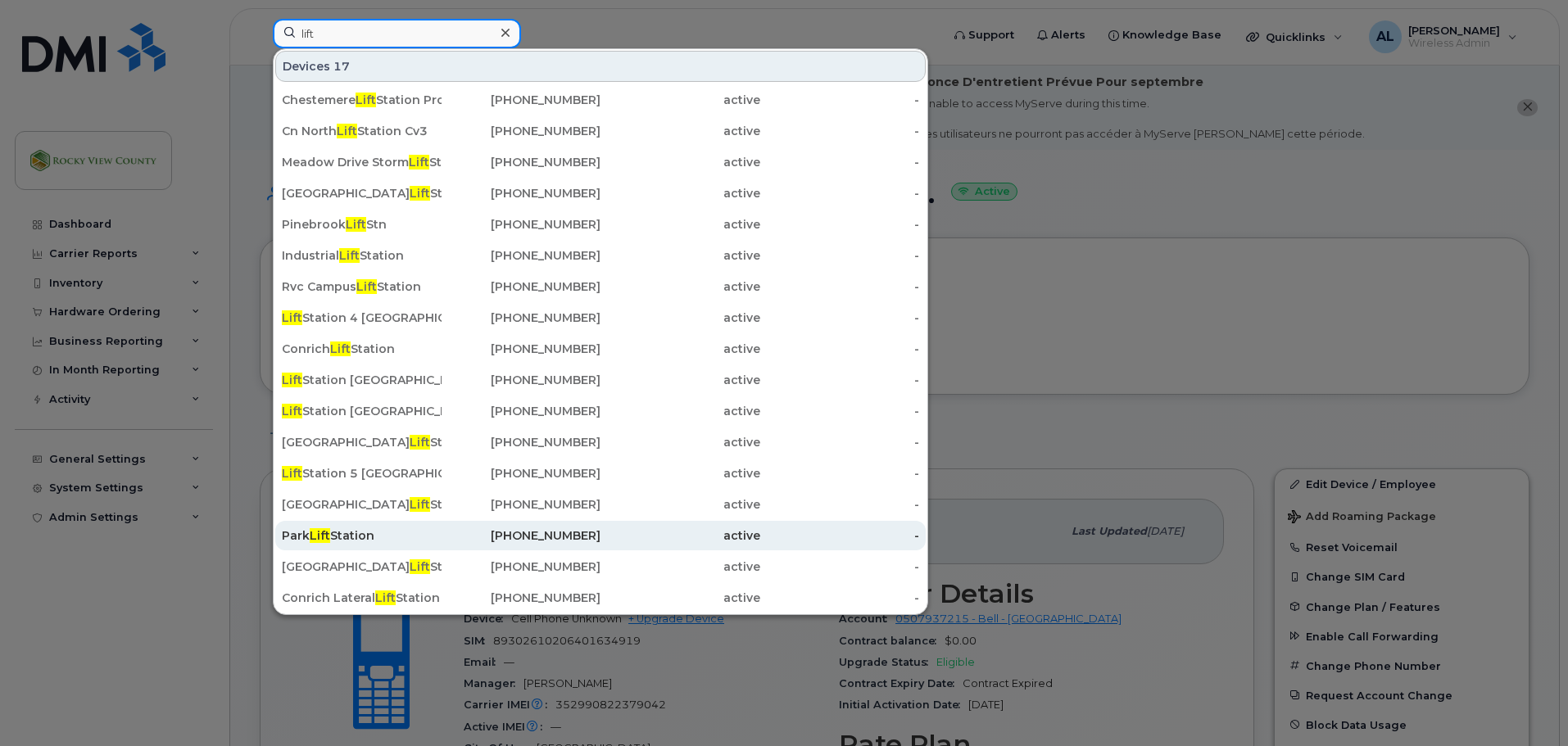
type input "lift"
click at [427, 543] on div "Park Lift Station" at bounding box center [361, 536] width 160 height 16
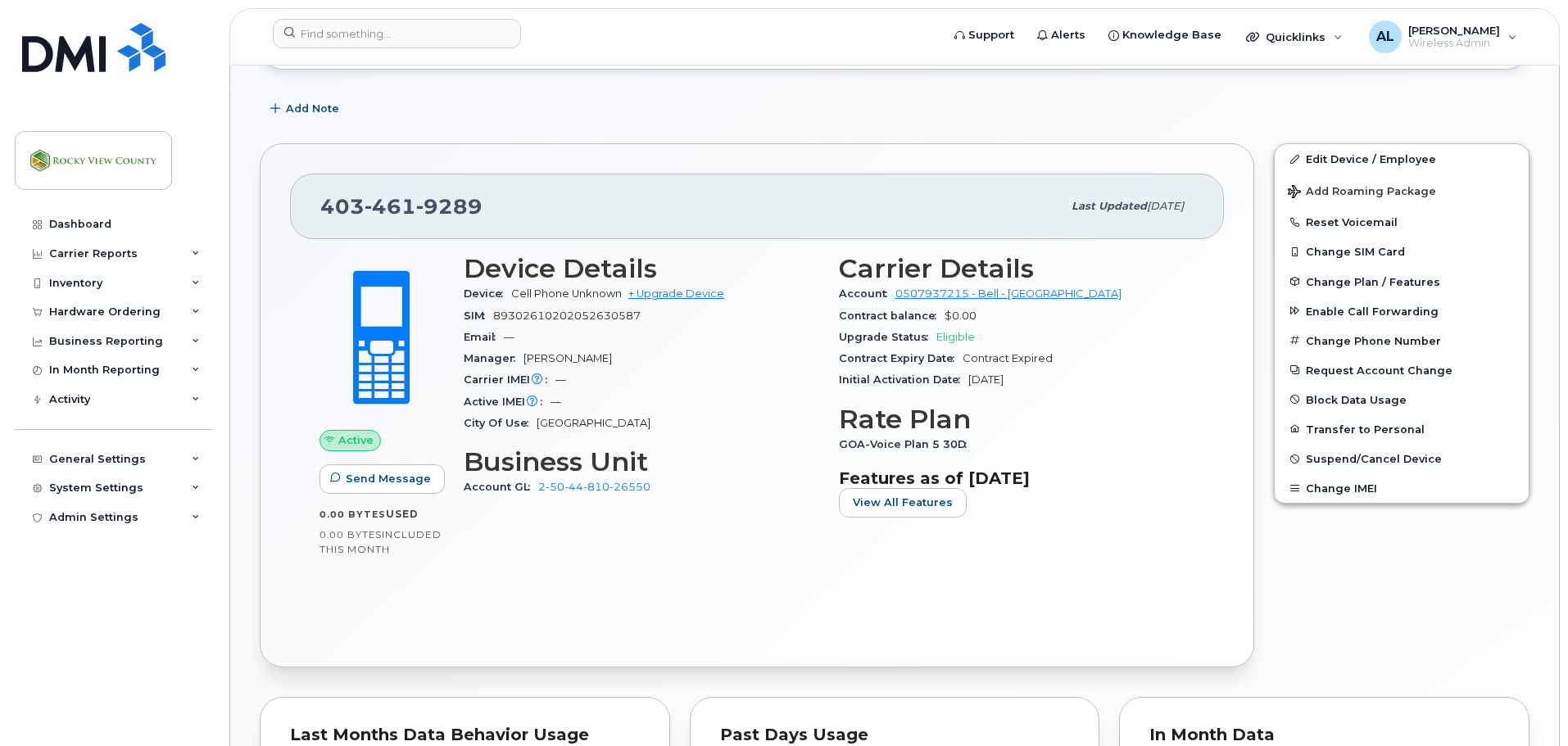
scroll to position [326, 0]
drag, startPoint x: 654, startPoint y: 483, endPoint x: 538, endPoint y: 493, distance: 116.4
click at [538, 493] on div "Account GL 2-50-44-810-26550" at bounding box center [641, 486] width 355 height 21
copy link "2-50-44-810-26550"
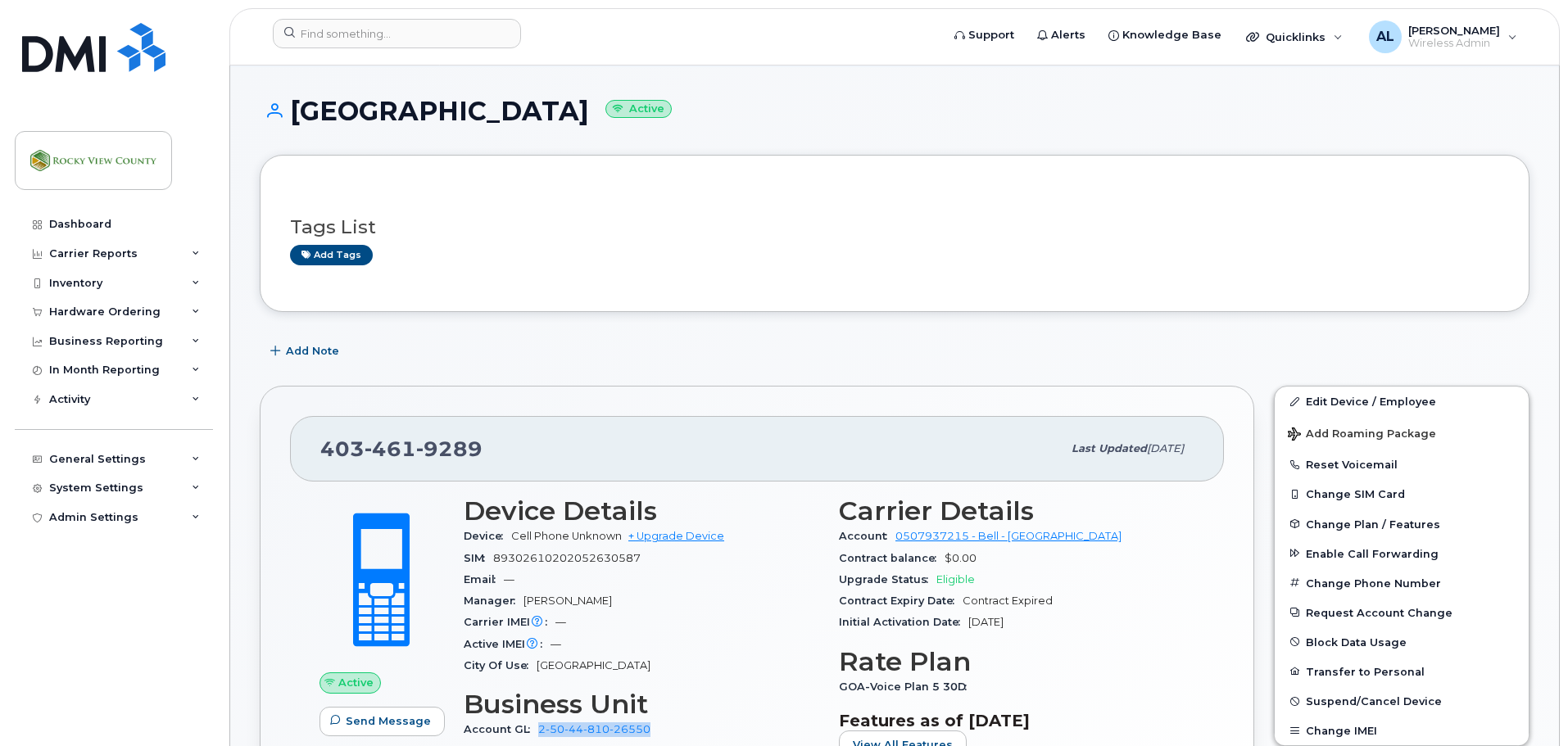
scroll to position [82, 0]
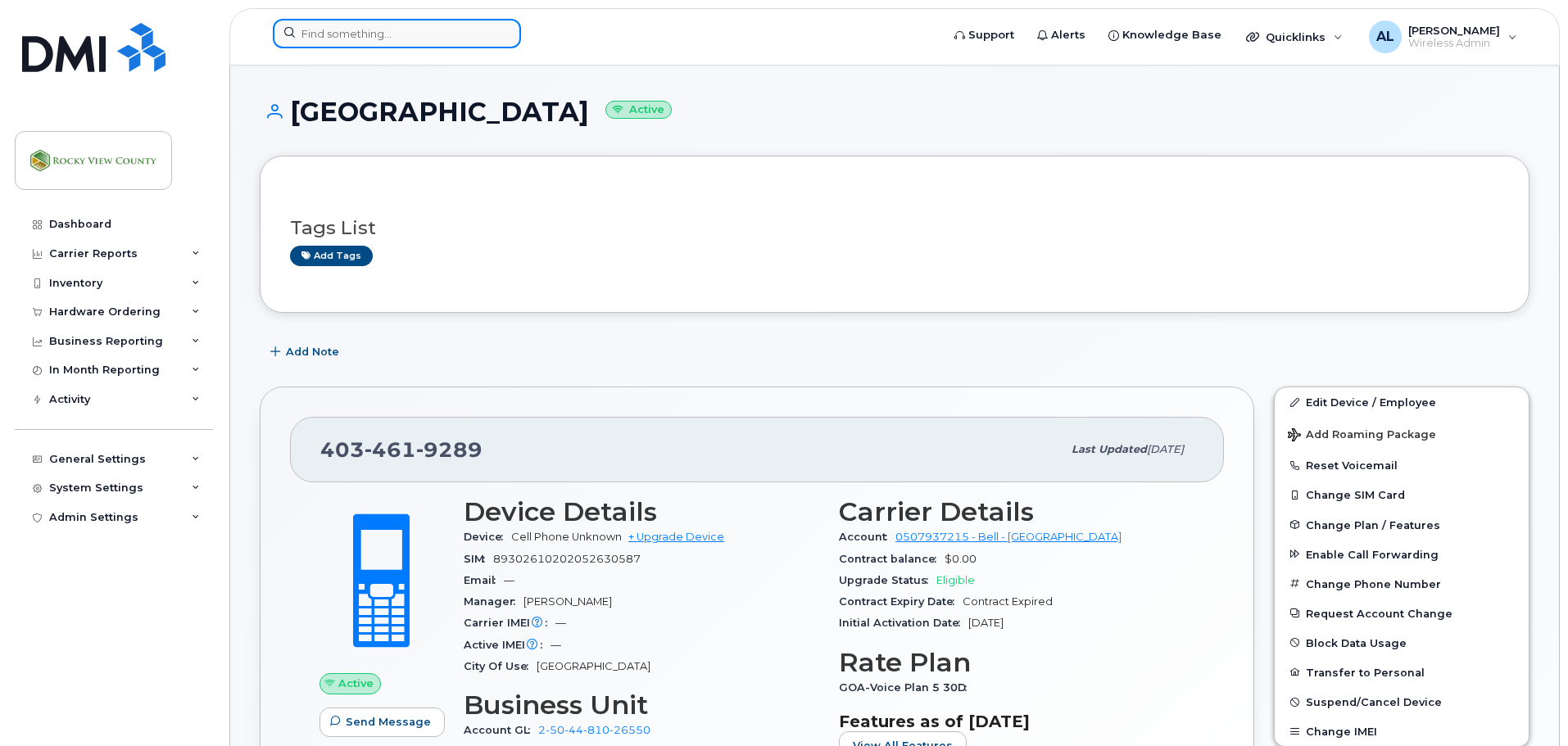
click at [320, 34] on input at bounding box center [397, 33] width 248 height 29
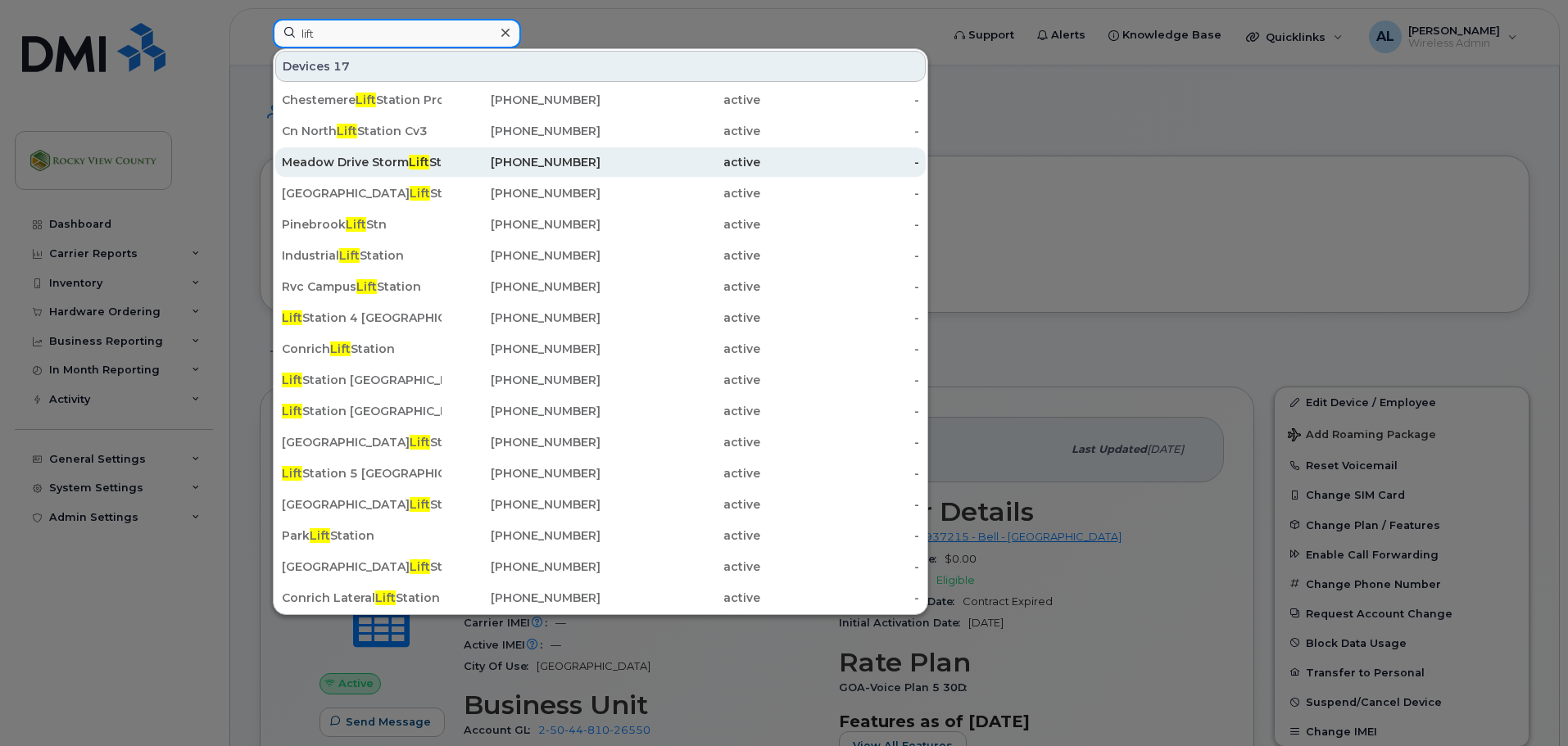
type input "lift"
click at [409, 162] on div "Meadow Drive Storm Lift Station" at bounding box center [361, 162] width 160 height 16
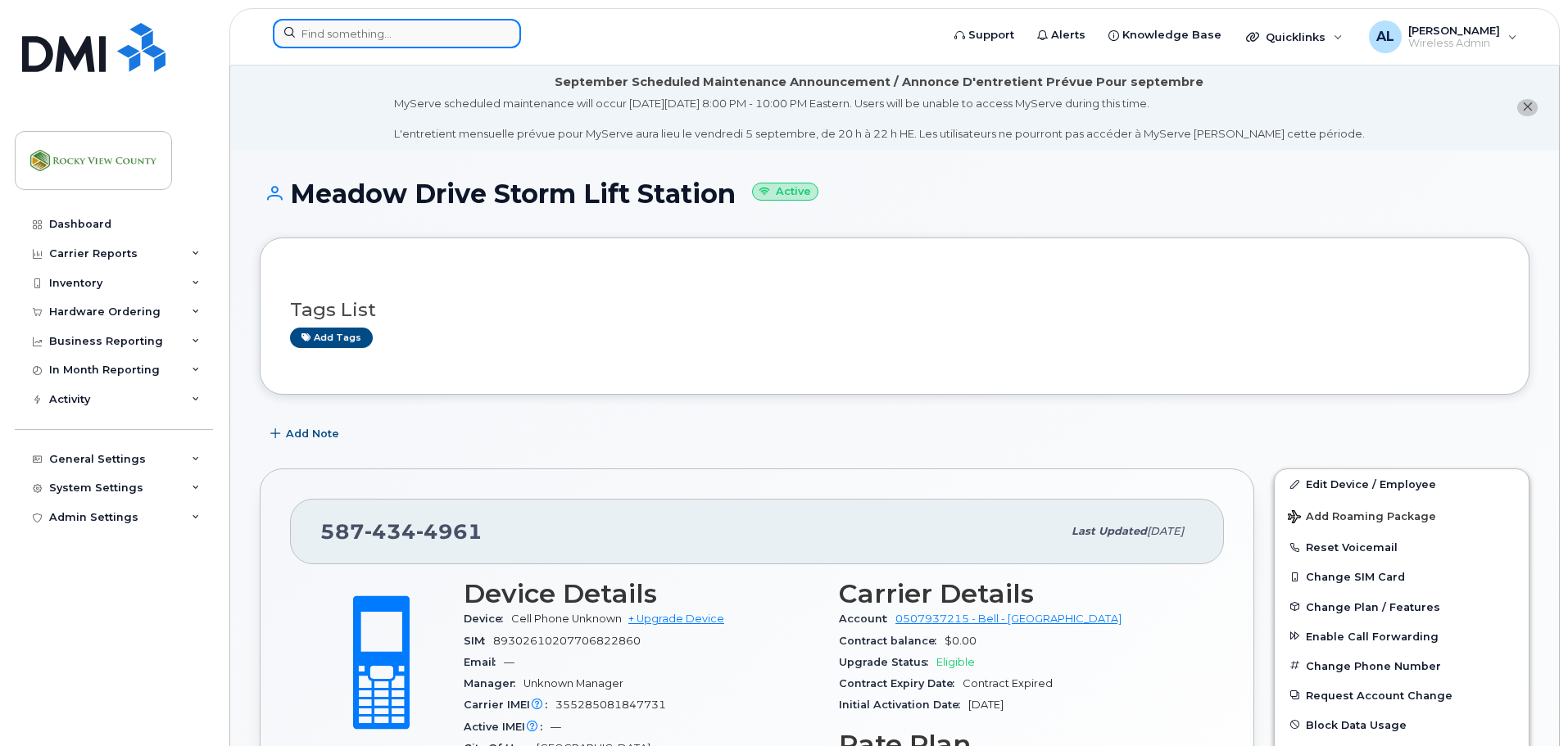
click at [367, 34] on input at bounding box center [397, 33] width 248 height 29
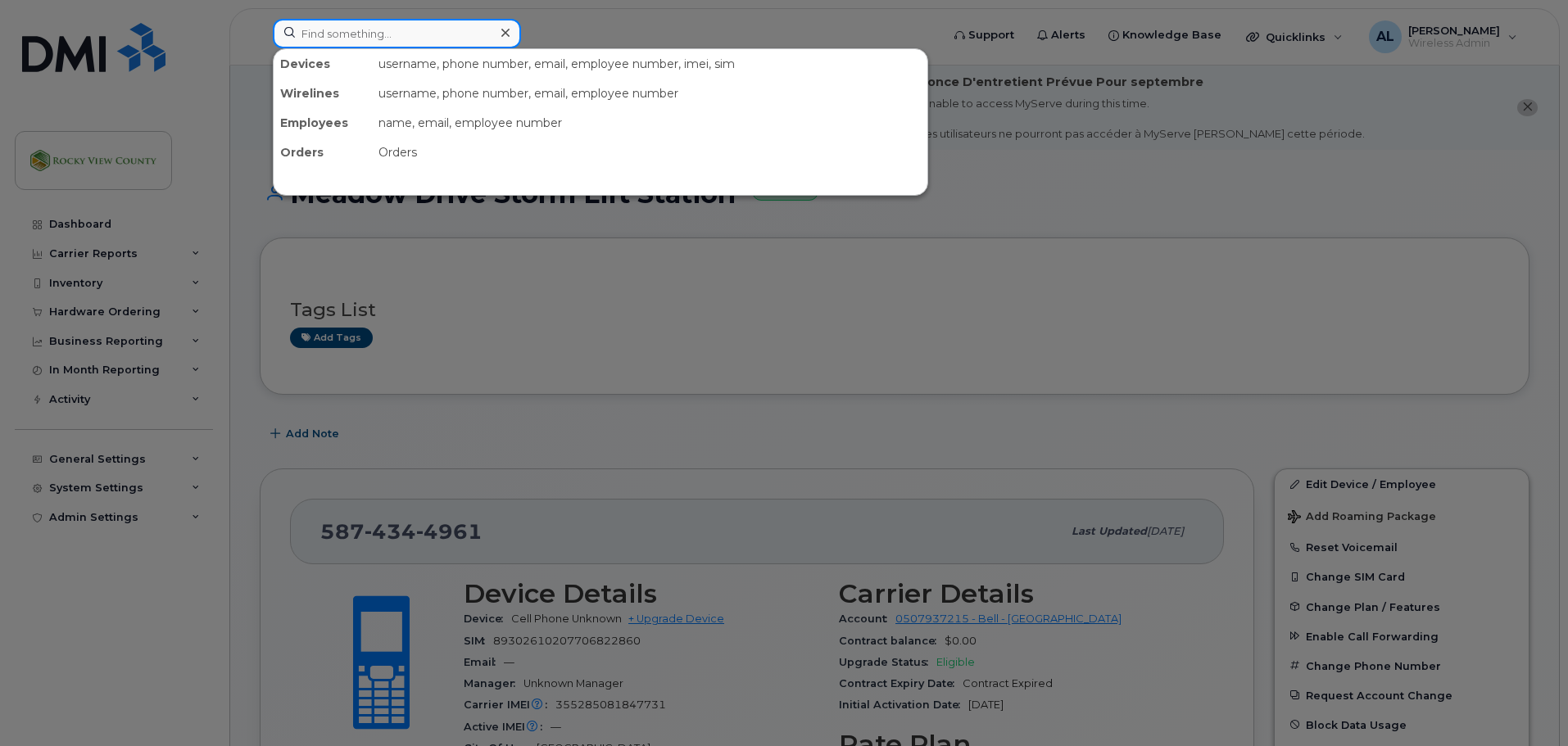
paste input "4034631064"
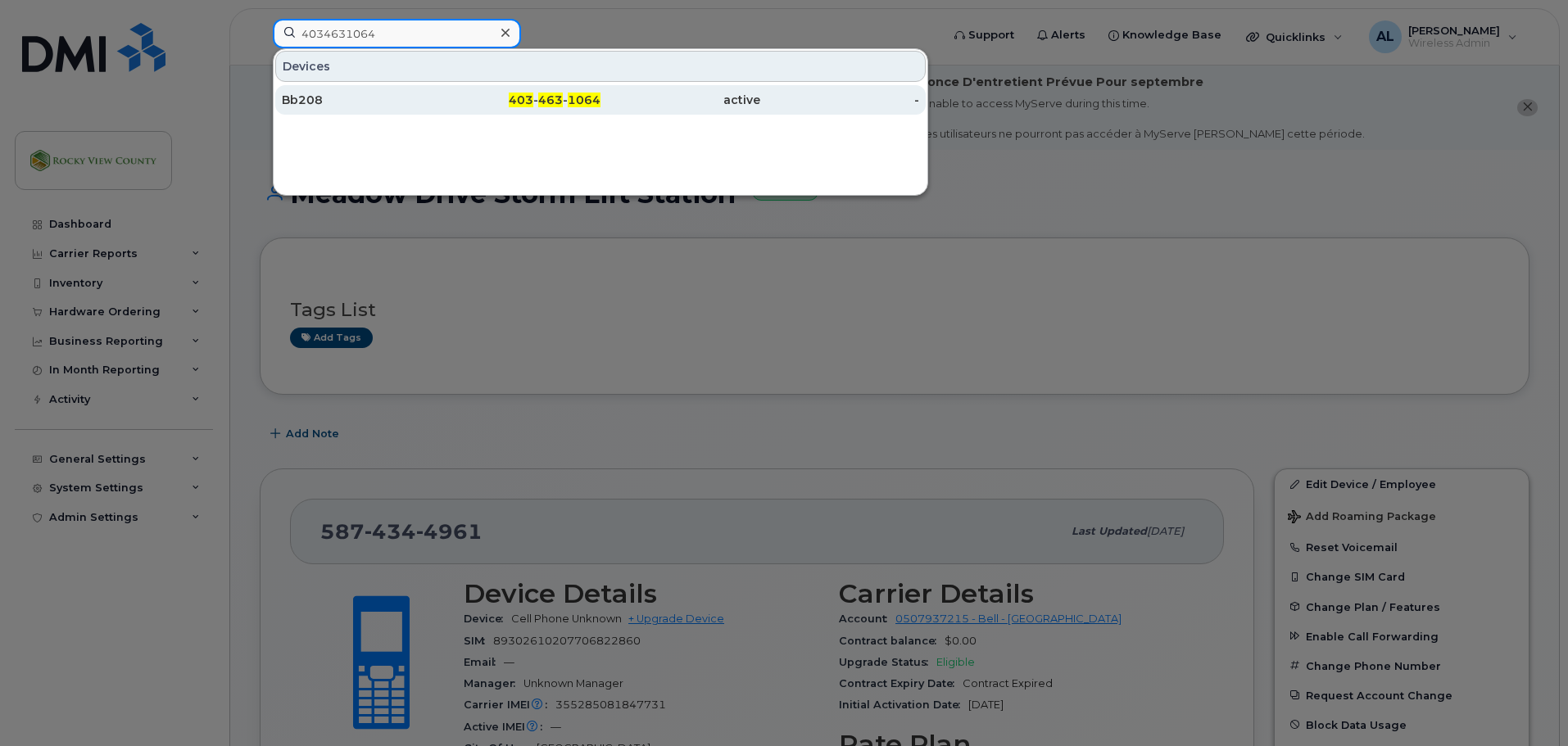
type input "4034631064"
click at [602, 101] on div "active" at bounding box center [680, 100] width 160 height 16
click at [597, 105] on span "1064" at bounding box center [584, 100] width 33 height 15
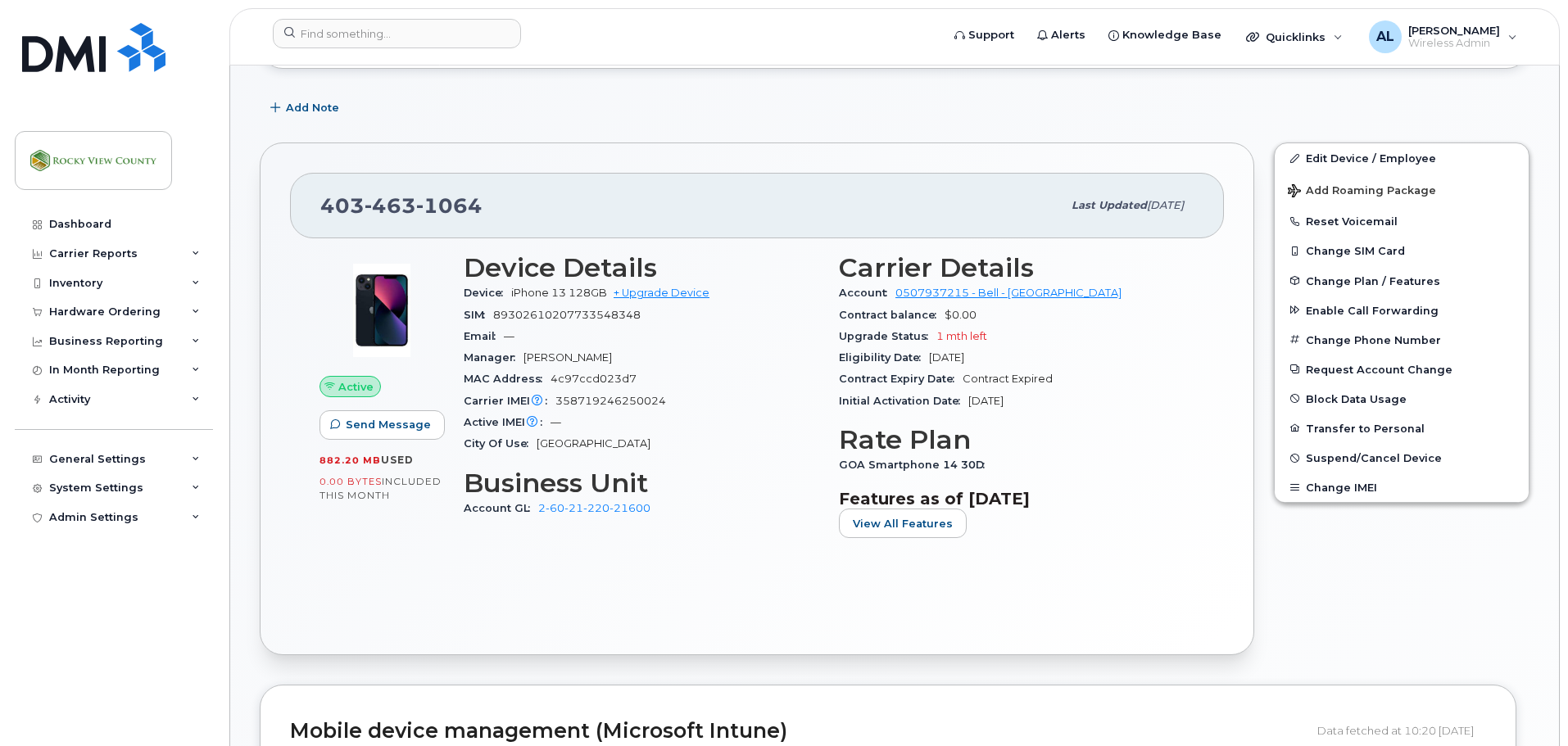
scroll to position [326, 0]
drag, startPoint x: 657, startPoint y: 514, endPoint x: 538, endPoint y: 515, distance: 119.0
click at [538, 515] on div "Account GL 2-60-21-220-21600" at bounding box center [641, 508] width 355 height 21
copy link "2-60-21-220-21600"
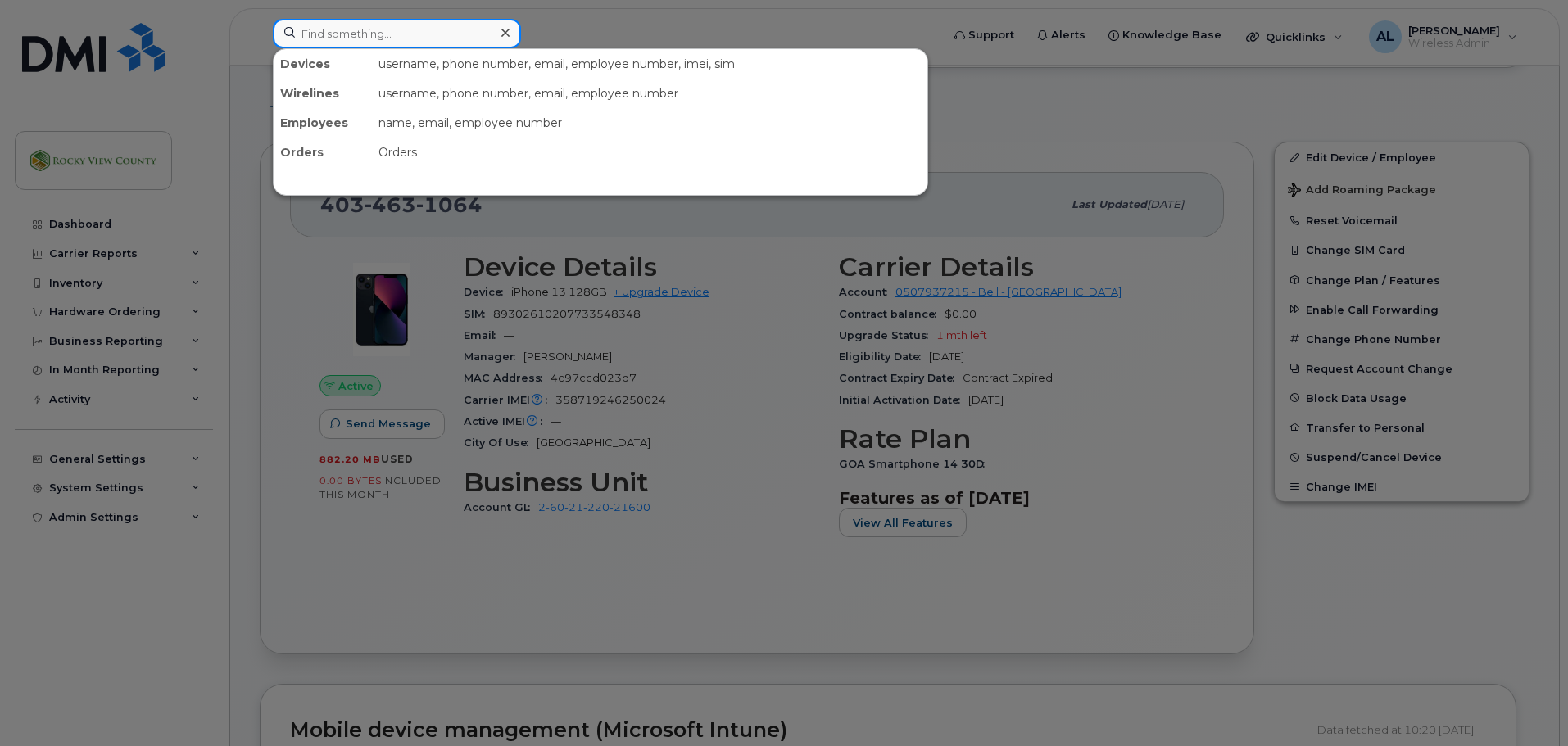
click at [416, 32] on input at bounding box center [397, 33] width 248 height 29
paste input "4034665452"
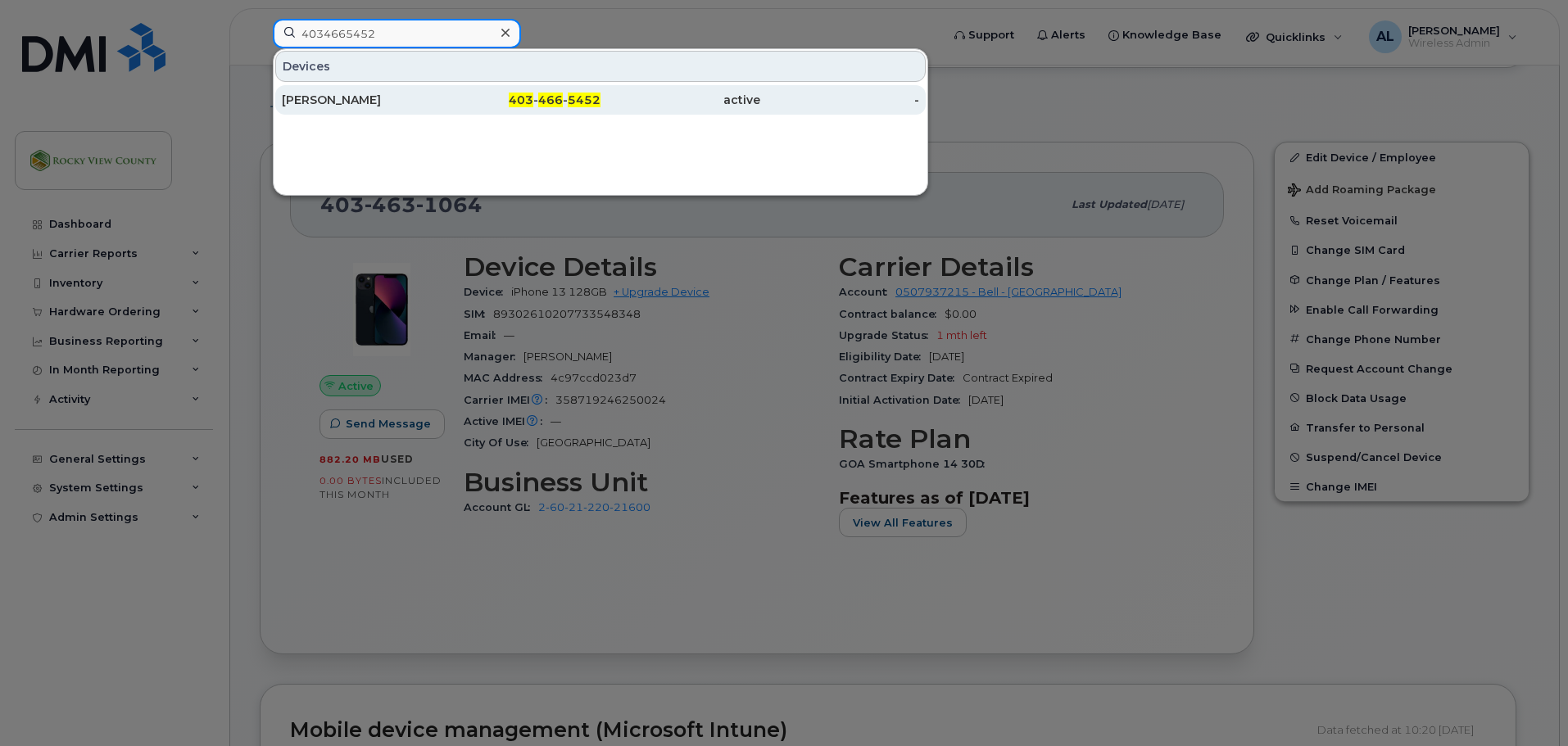
type input "4034665452"
click at [369, 109] on div "[PERSON_NAME]" at bounding box center [361, 100] width 160 height 29
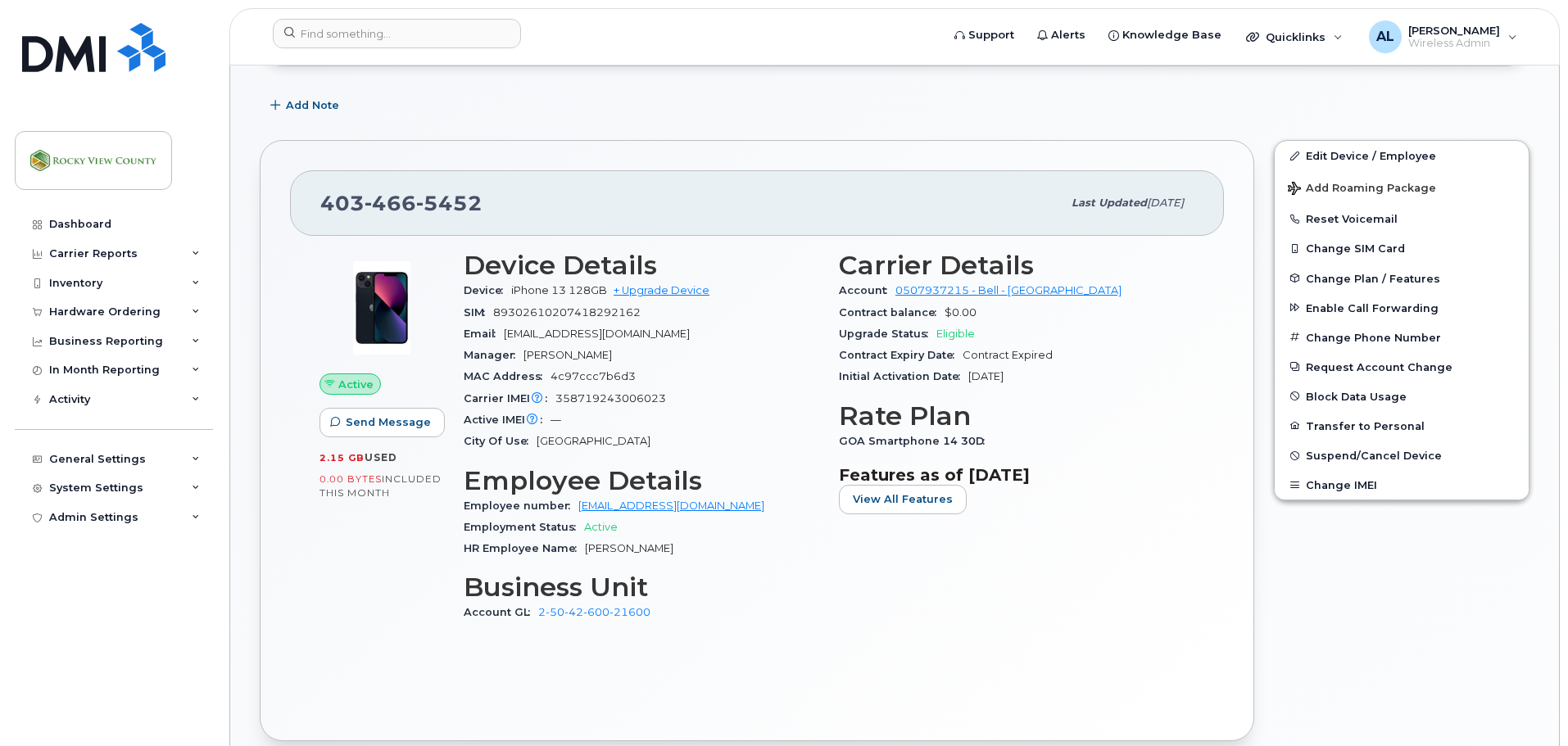
scroll to position [329, 0]
drag, startPoint x: 651, startPoint y: 612, endPoint x: 539, endPoint y: 613, distance: 112.0
click at [539, 613] on div "Account GL 2-50-42-600-21600" at bounding box center [641, 612] width 355 height 21
copy link "2-50-42-600-21600"
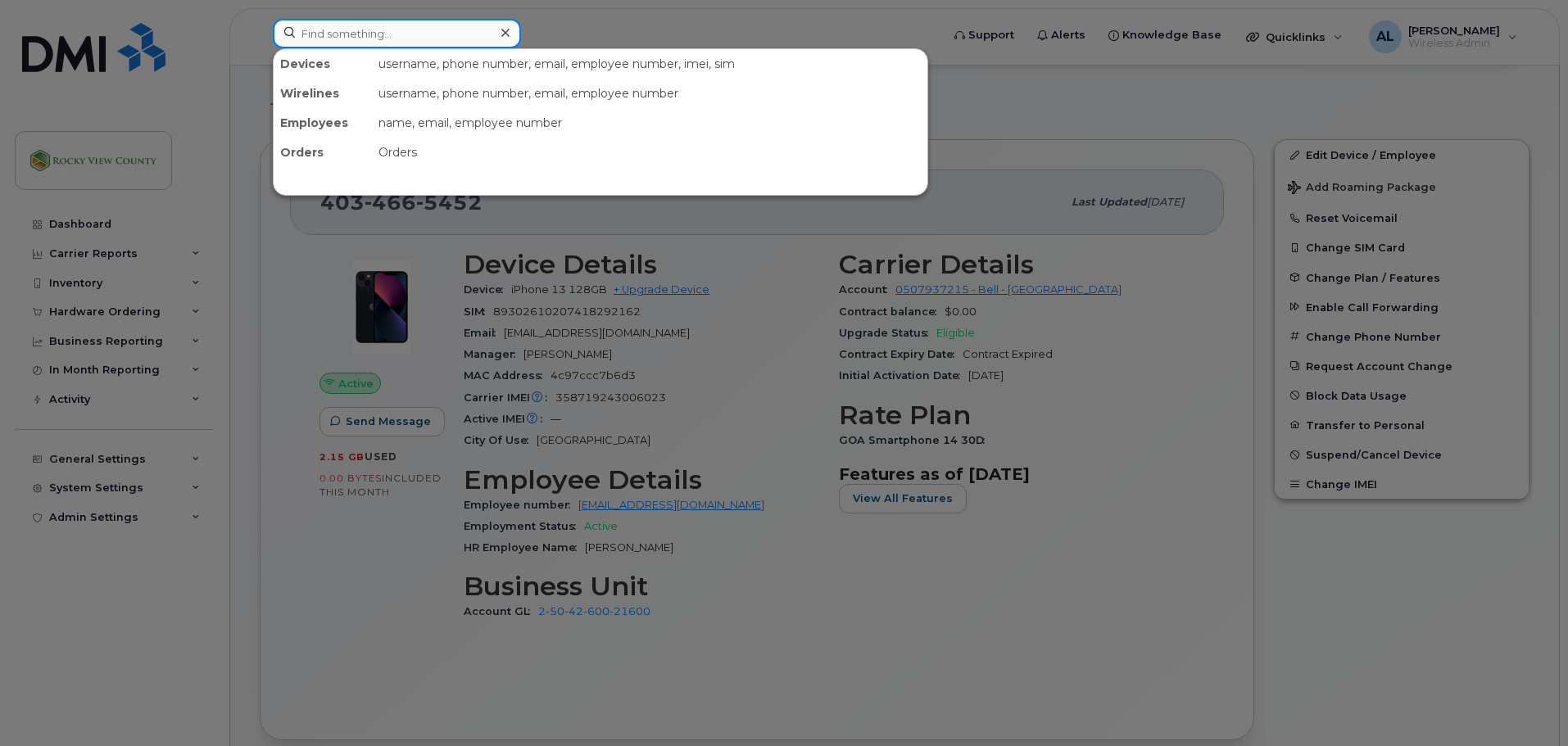
click at [319, 25] on input at bounding box center [397, 33] width 248 height 29
paste input "4034663810"
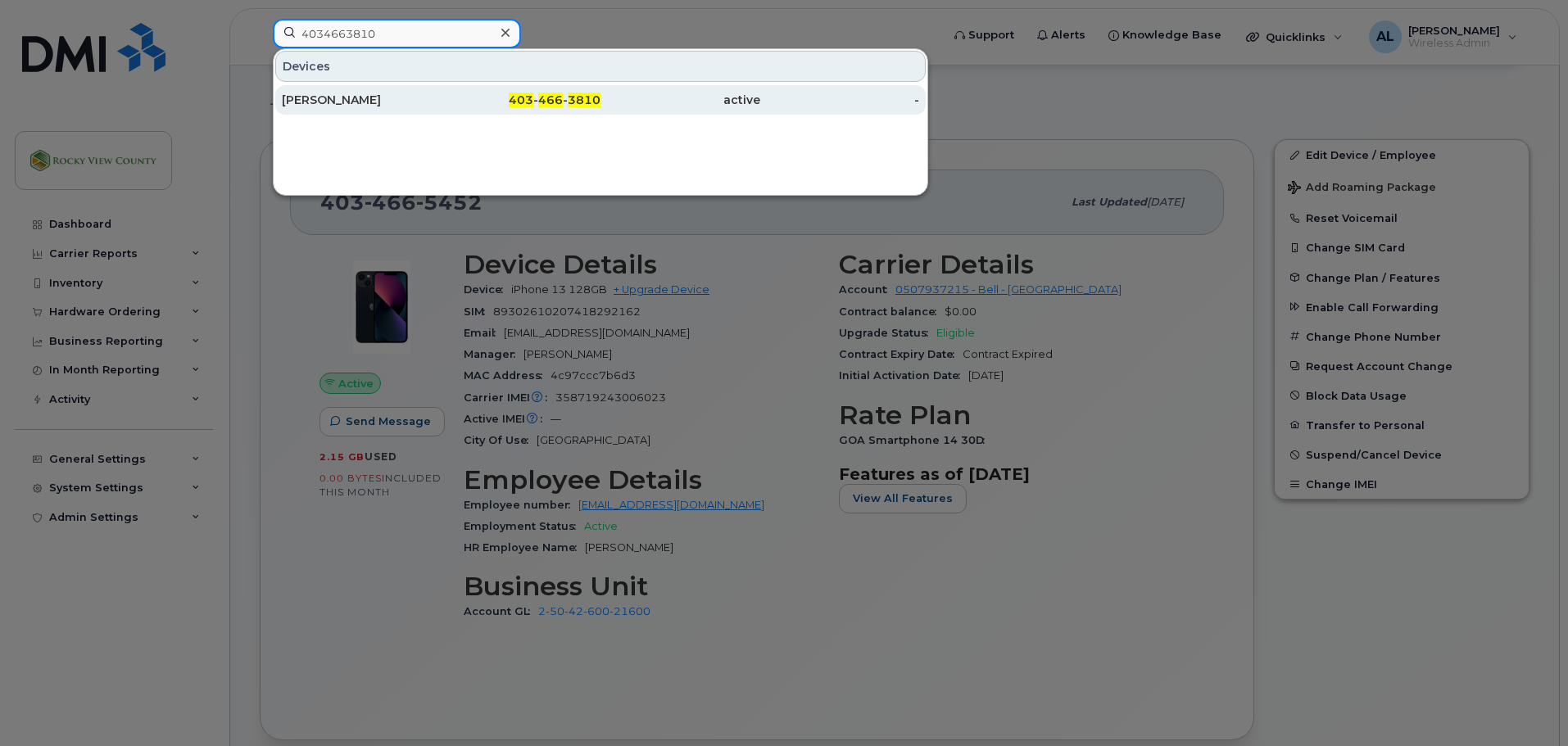
type input "4034663810"
click at [309, 93] on div "[PERSON_NAME]" at bounding box center [361, 100] width 160 height 16
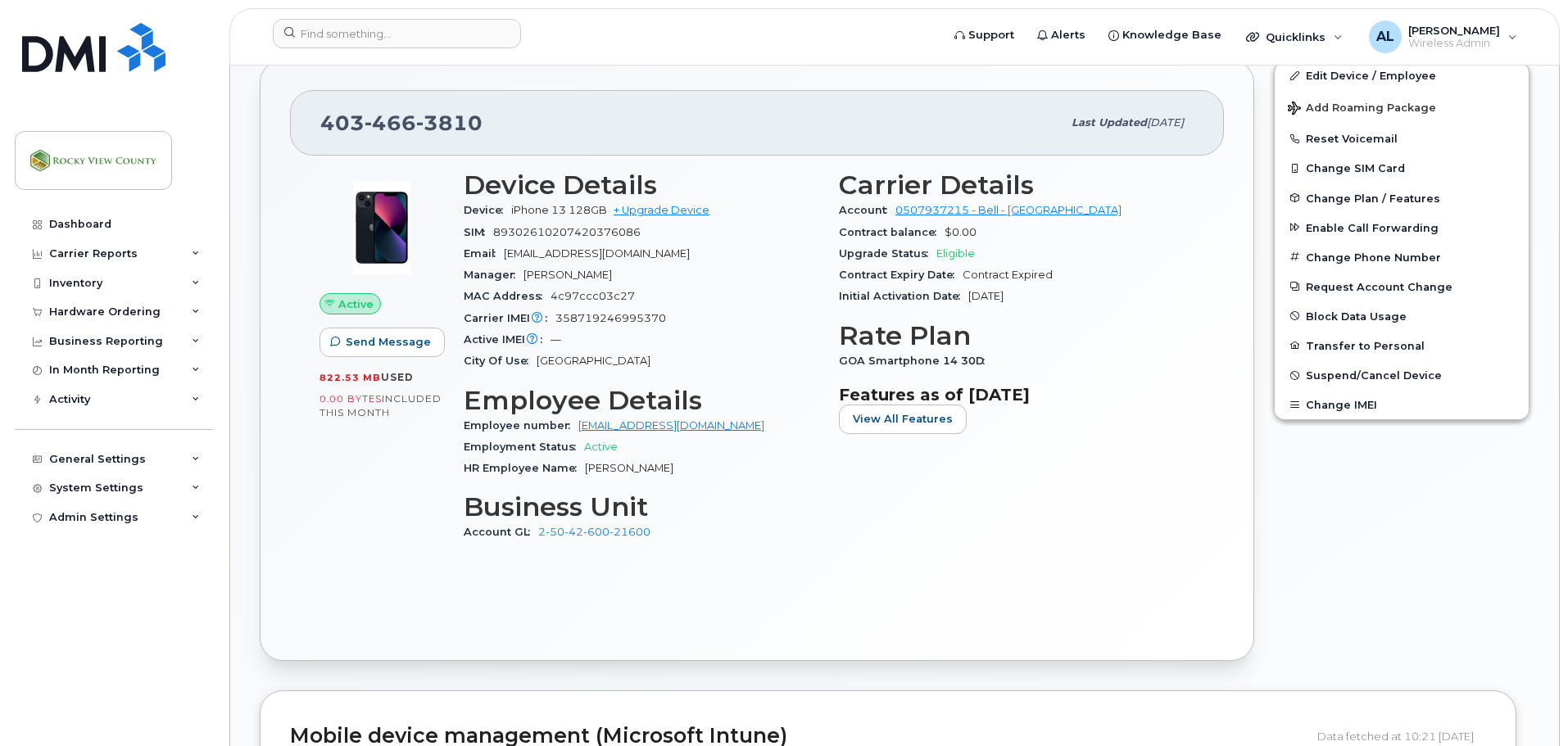
scroll to position [410, 0]
drag, startPoint x: 651, startPoint y: 531, endPoint x: 540, endPoint y: 542, distance: 111.5
click at [540, 542] on div "Account GL 2-50-42-600-21600" at bounding box center [641, 532] width 355 height 21
copy link "2-50-42-600-21600"
